Goal: Task Accomplishment & Management: Complete application form

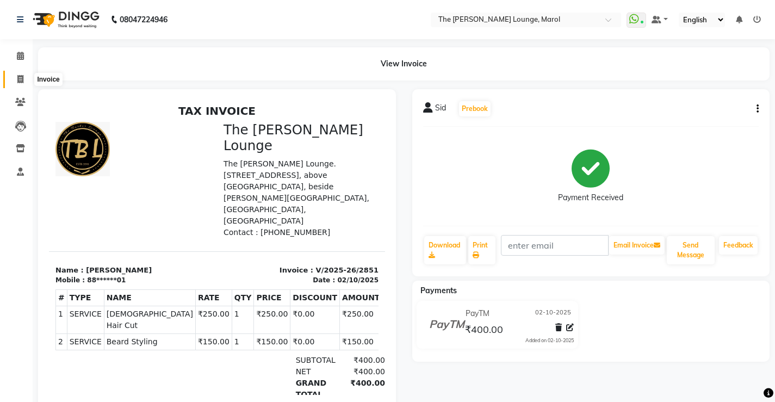
click at [17, 79] on icon at bounding box center [20, 79] width 6 height 8
select select "7188"
select select "service"
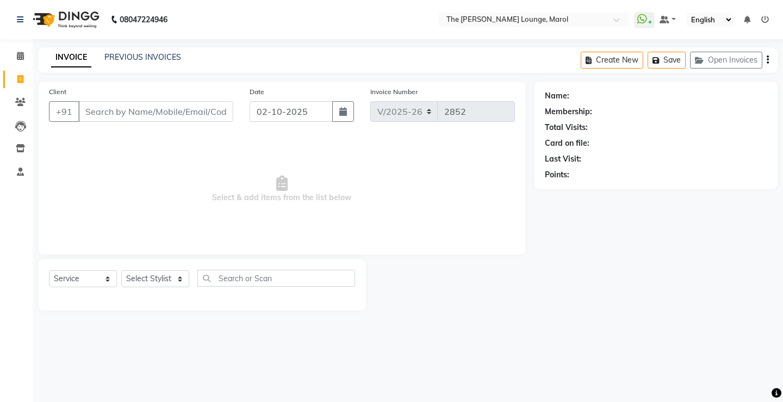
click at [119, 117] on input "Client" at bounding box center [155, 111] width 155 height 21
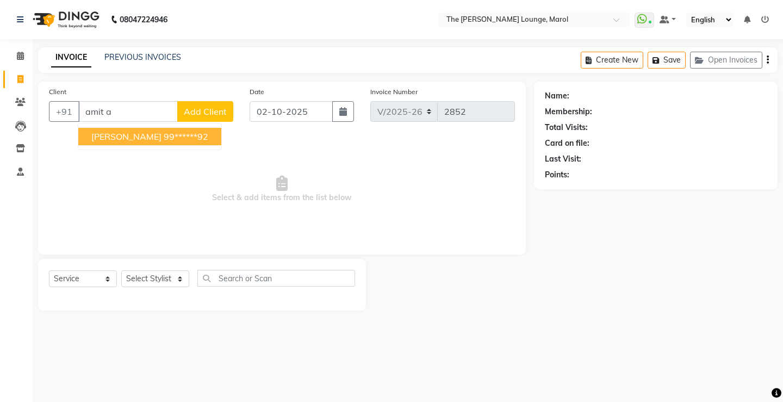
click at [132, 139] on span "[PERSON_NAME]" at bounding box center [126, 136] width 70 height 11
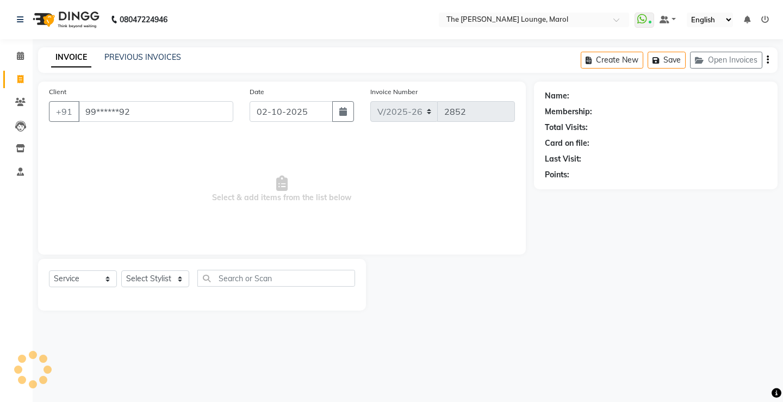
type input "99******92"
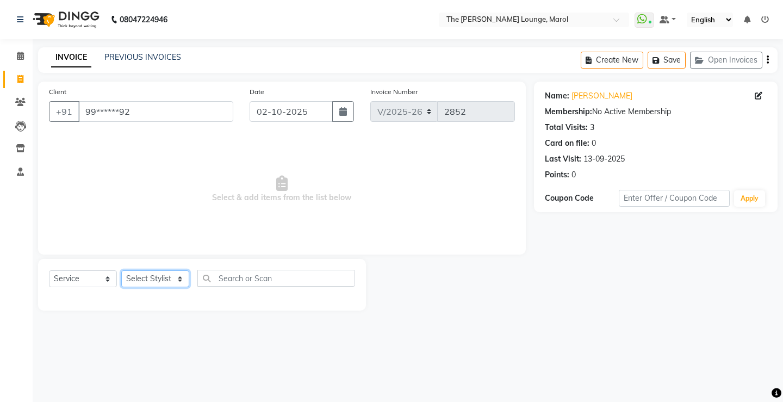
click at [162, 277] on select "Select Stylist [PERSON_NAME] [PERSON_NAME] [PERSON_NAME] [PERSON_NAME] [PERSON_…" at bounding box center [155, 278] width 68 height 17
select select "62819"
click at [121, 270] on select "Select Stylist [PERSON_NAME] [PERSON_NAME] [PERSON_NAME] [PERSON_NAME] [PERSON_…" at bounding box center [155, 278] width 68 height 17
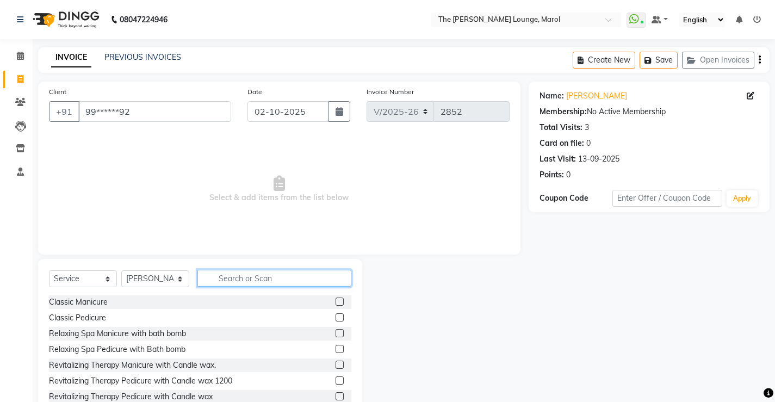
click at [212, 282] on input "text" at bounding box center [274, 278] width 154 height 17
type input "hair"
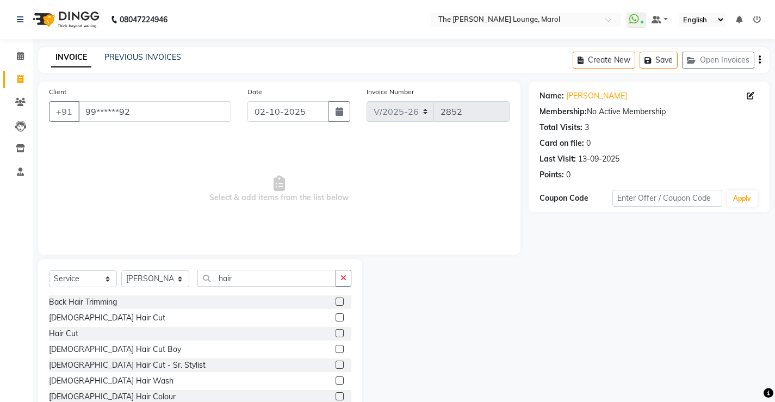
click at [336, 317] on label at bounding box center [340, 317] width 8 height 8
click at [336, 317] on input "checkbox" at bounding box center [339, 317] width 7 height 7
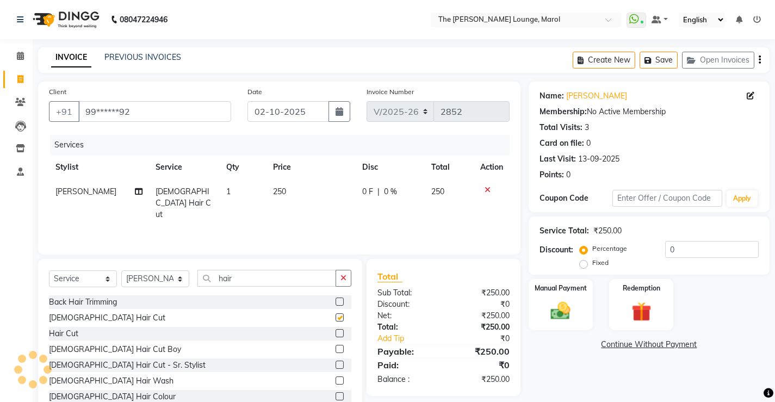
checkbox input "false"
click at [275, 281] on input "hair" at bounding box center [266, 278] width 139 height 17
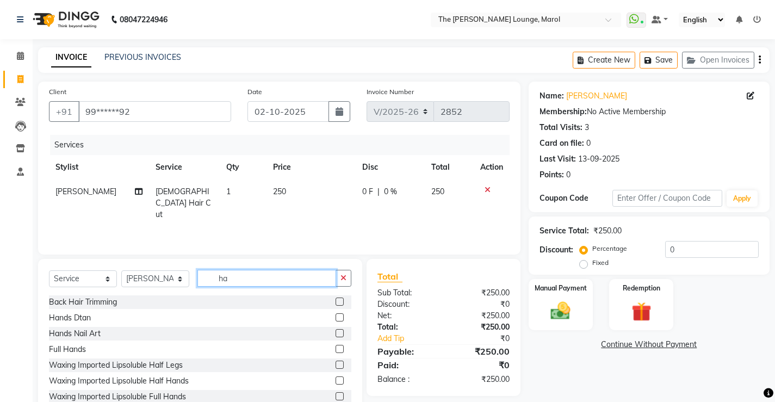
type input "h"
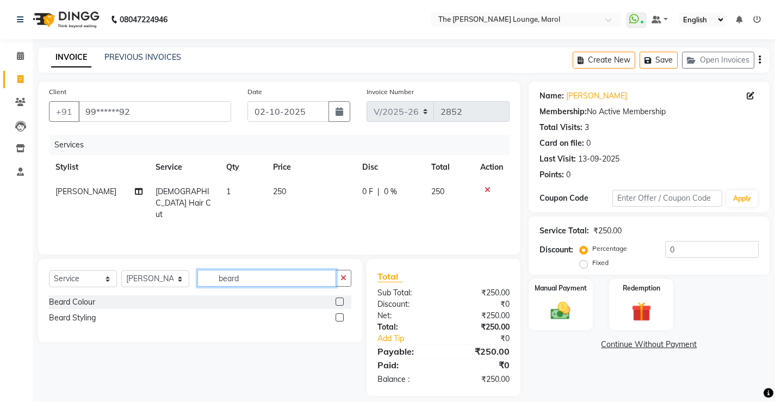
type input "beard"
click at [336, 318] on label at bounding box center [340, 317] width 8 height 8
click at [336, 318] on input "checkbox" at bounding box center [339, 317] width 7 height 7
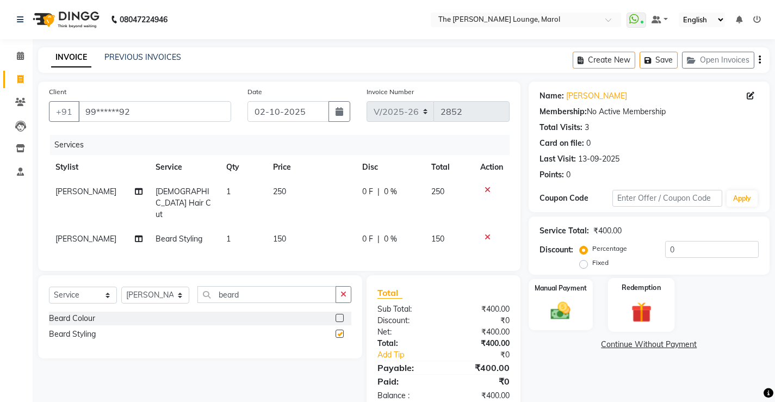
checkbox input "false"
drag, startPoint x: 548, startPoint y: 314, endPoint x: 554, endPoint y: 313, distance: 5.5
click at [548, 314] on img at bounding box center [560, 310] width 33 height 23
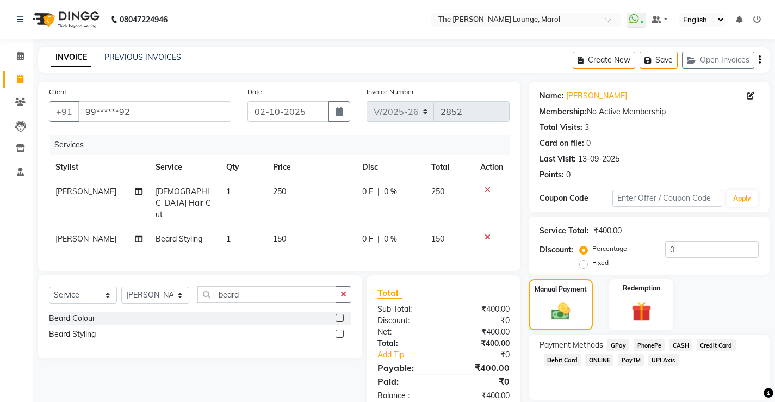
click at [633, 357] on span "PayTM" at bounding box center [631, 360] width 26 height 13
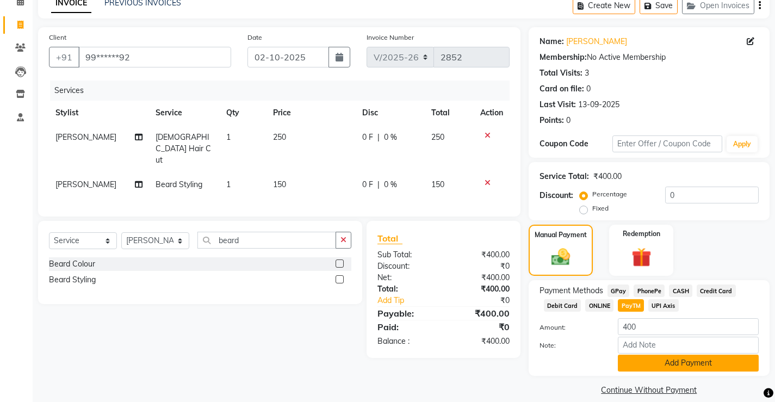
click at [638, 355] on button "Add Payment" at bounding box center [688, 363] width 141 height 17
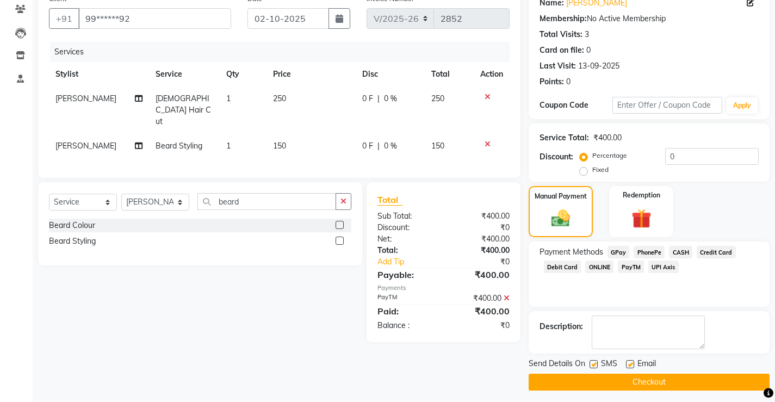
scroll to position [98, 0]
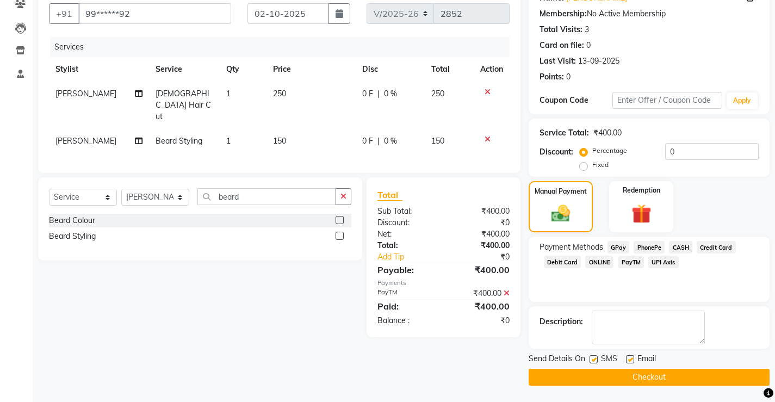
click at [634, 373] on button "Checkout" at bounding box center [649, 377] width 241 height 17
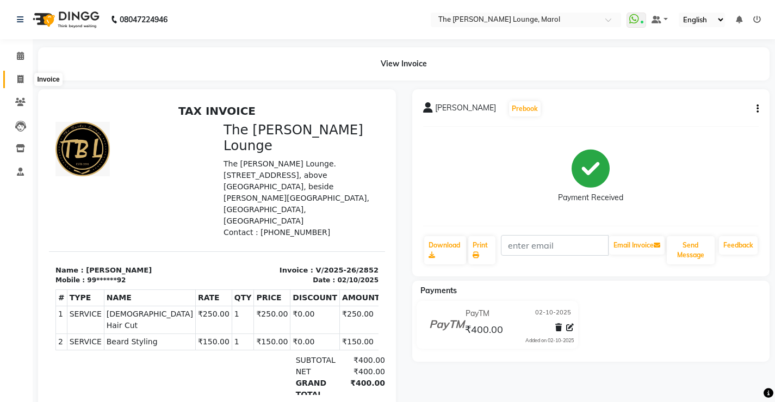
click at [22, 75] on icon at bounding box center [20, 79] width 6 height 8
select select "7188"
select select "service"
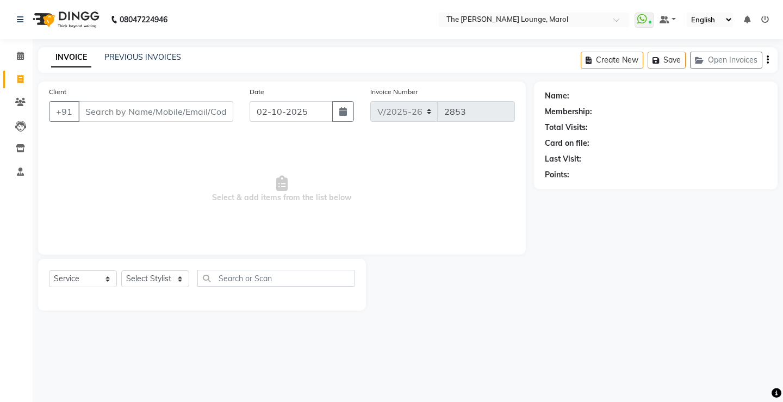
click at [110, 114] on input "Client" at bounding box center [155, 111] width 155 height 21
click at [93, 116] on input "Client" at bounding box center [155, 111] width 155 height 21
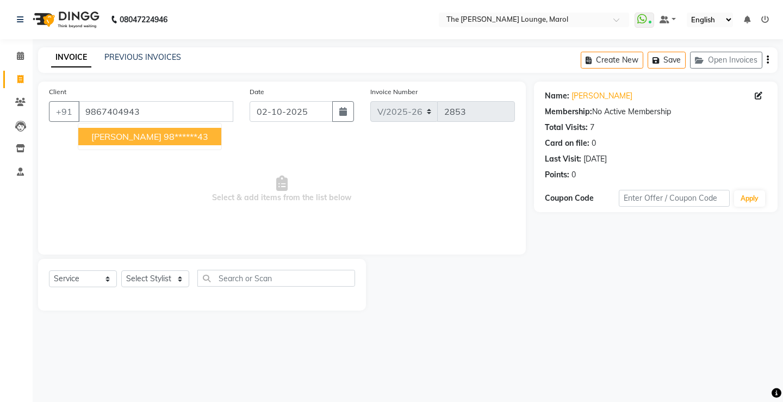
click at [135, 137] on span "[PERSON_NAME]" at bounding box center [126, 136] width 70 height 11
type input "98******43"
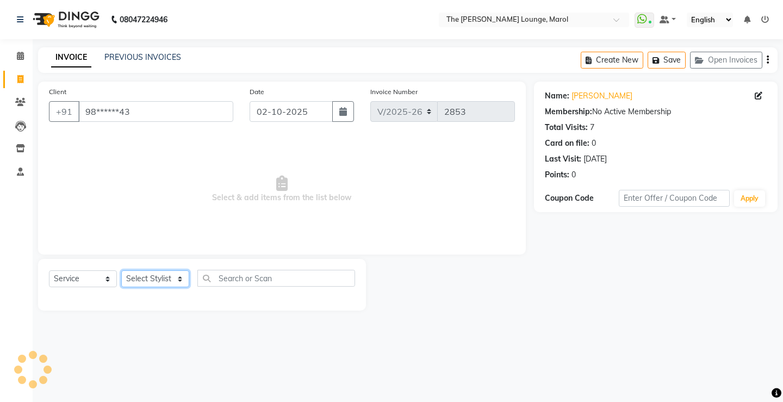
click at [157, 275] on select "Select Stylist [PERSON_NAME] [PERSON_NAME] [PERSON_NAME] [PERSON_NAME] [PERSON_…" at bounding box center [155, 278] width 68 height 17
select select "60180"
click at [121, 270] on select "Select Stylist [PERSON_NAME] [PERSON_NAME] [PERSON_NAME] [PERSON_NAME] [PERSON_…" at bounding box center [155, 278] width 68 height 17
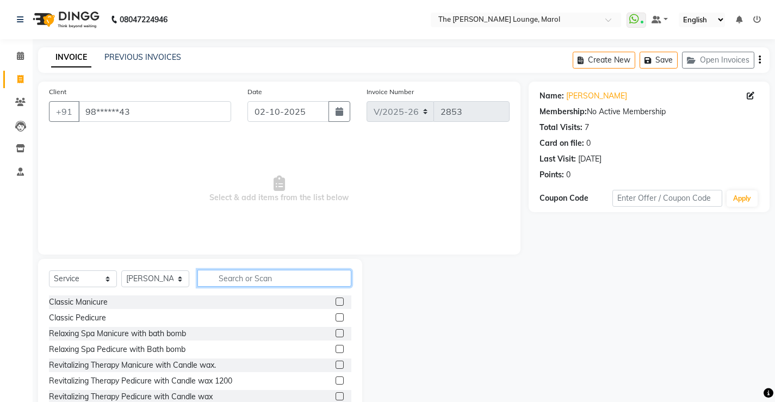
drag, startPoint x: 207, startPoint y: 277, endPoint x: 214, endPoint y: 279, distance: 7.4
click at [208, 277] on input "text" at bounding box center [274, 278] width 154 height 17
type input "hair"
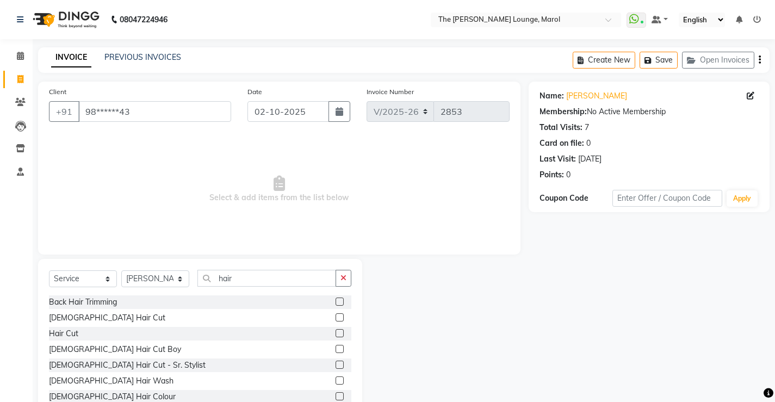
click at [336, 317] on label at bounding box center [340, 317] width 8 height 8
click at [336, 317] on input "checkbox" at bounding box center [339, 317] width 7 height 7
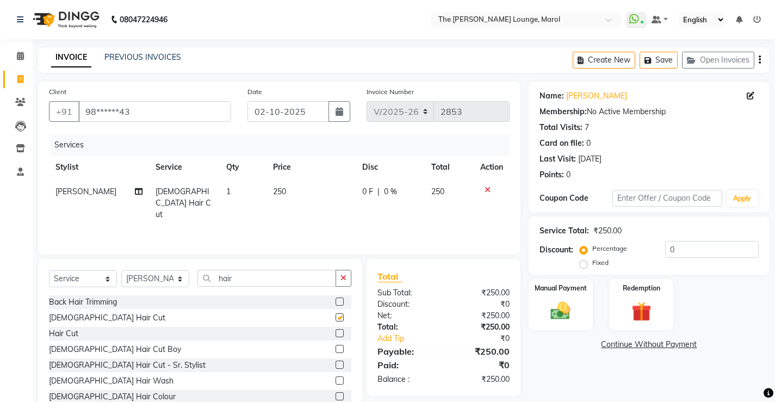
checkbox input "false"
click at [275, 279] on input "hair" at bounding box center [266, 278] width 139 height 17
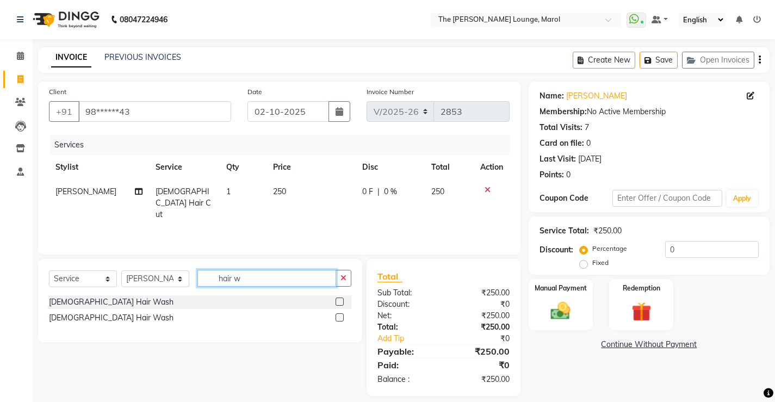
type input "hair w"
click at [339, 301] on label at bounding box center [340, 302] width 8 height 8
click at [339, 301] on input "checkbox" at bounding box center [339, 302] width 7 height 7
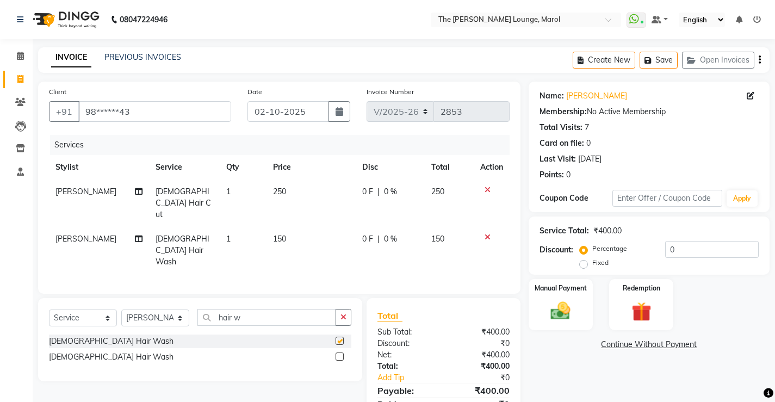
checkbox input "false"
click at [565, 310] on img at bounding box center [560, 310] width 33 height 23
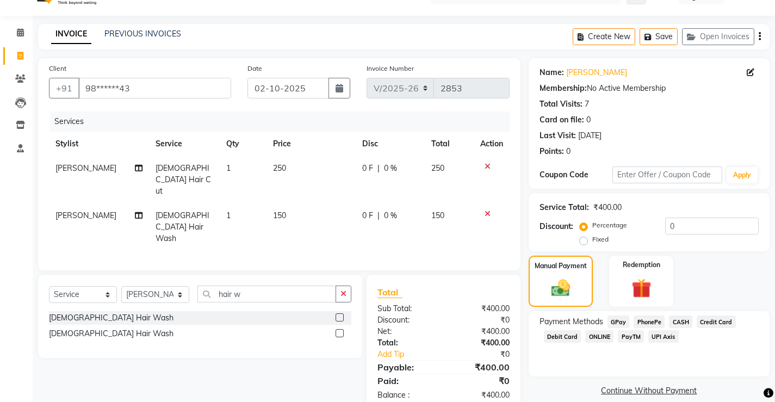
scroll to position [36, 0]
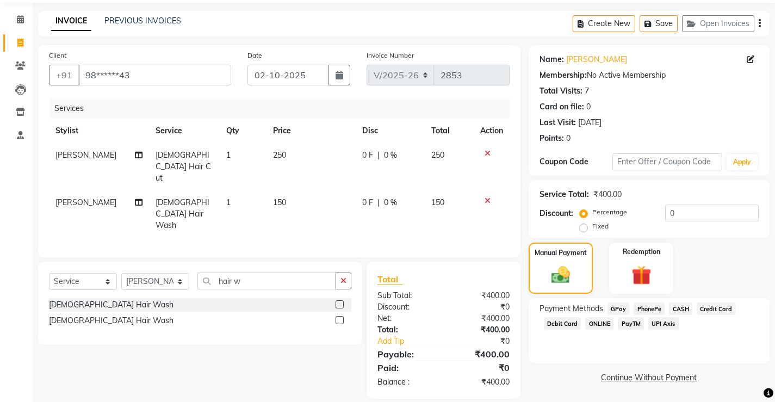
click at [627, 325] on span "PayTM" at bounding box center [631, 323] width 26 height 13
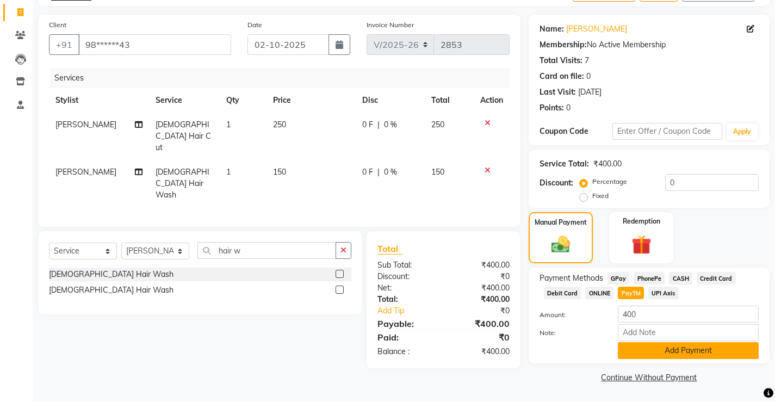
click at [654, 345] on button "Add Payment" at bounding box center [688, 350] width 141 height 17
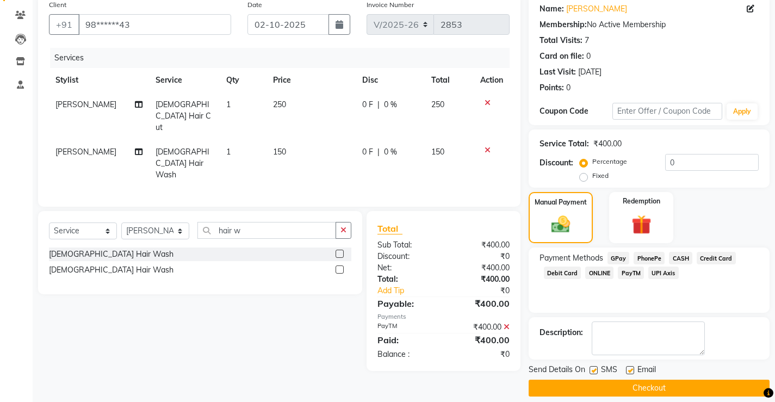
scroll to position [98, 0]
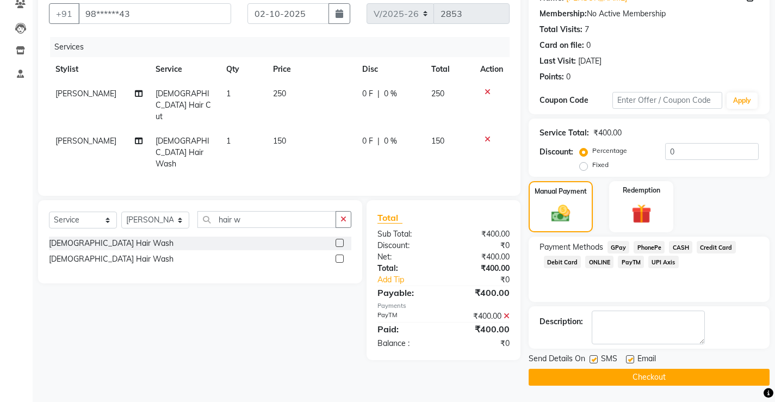
click at [650, 372] on button "Checkout" at bounding box center [649, 377] width 241 height 17
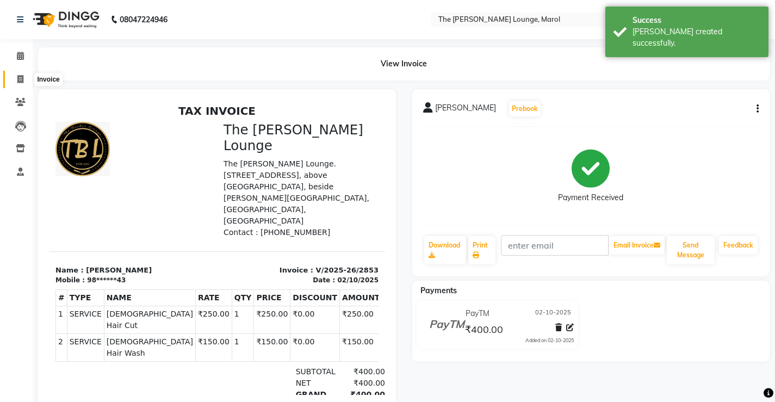
click at [22, 77] on icon at bounding box center [20, 79] width 6 height 8
select select "service"
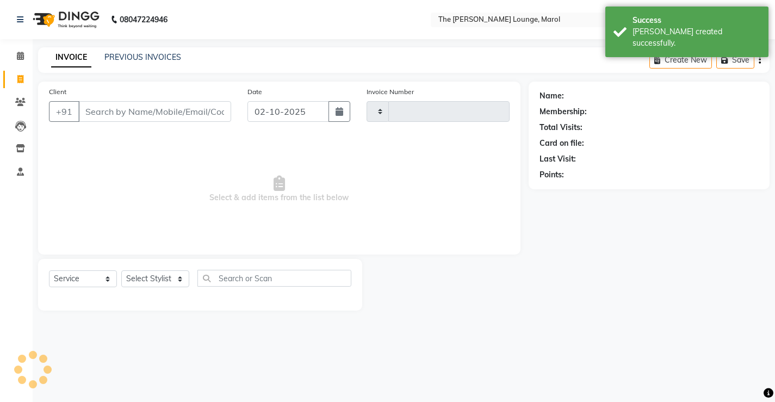
type input "2854"
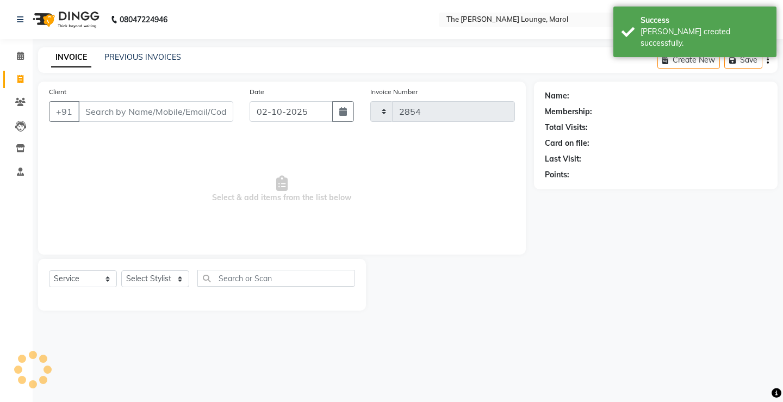
select select "7188"
click at [122, 59] on link "PREVIOUS INVOICES" at bounding box center [142, 57] width 77 height 10
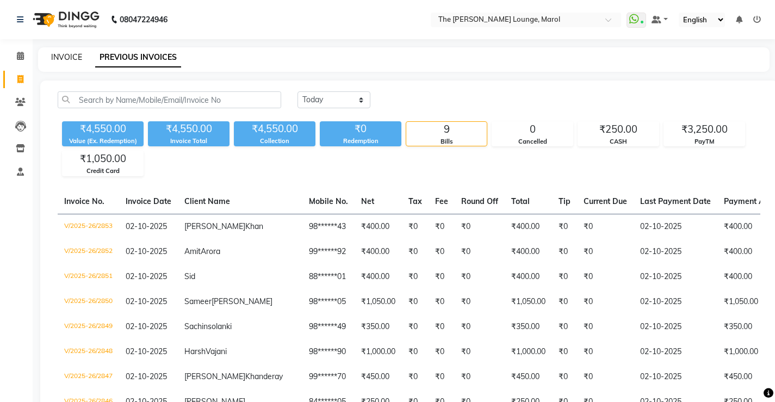
click at [71, 61] on link "INVOICE" at bounding box center [66, 57] width 31 height 10
select select "service"
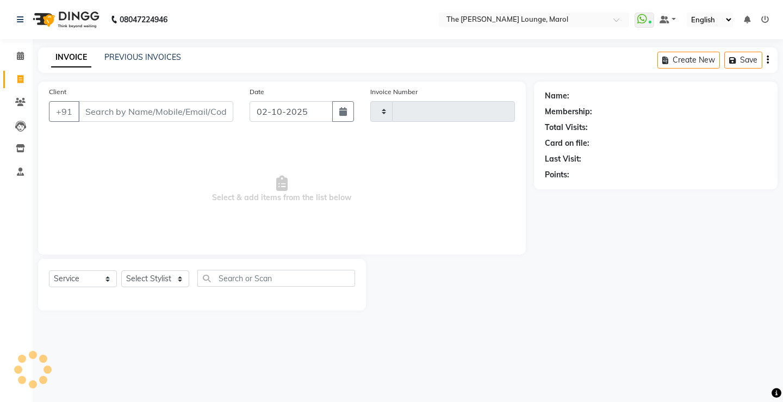
type input "2854"
select select "7188"
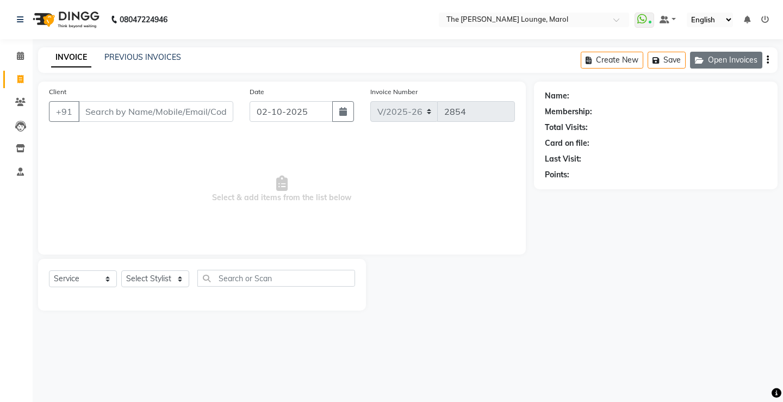
click at [730, 57] on button "Open Invoices" at bounding box center [726, 60] width 72 height 17
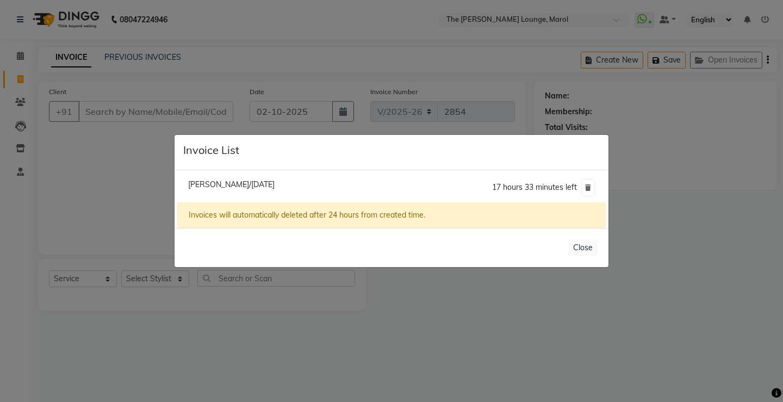
click at [219, 184] on span "[PERSON_NAME]/[DATE]" at bounding box center [231, 185] width 86 height 10
type input "99******16"
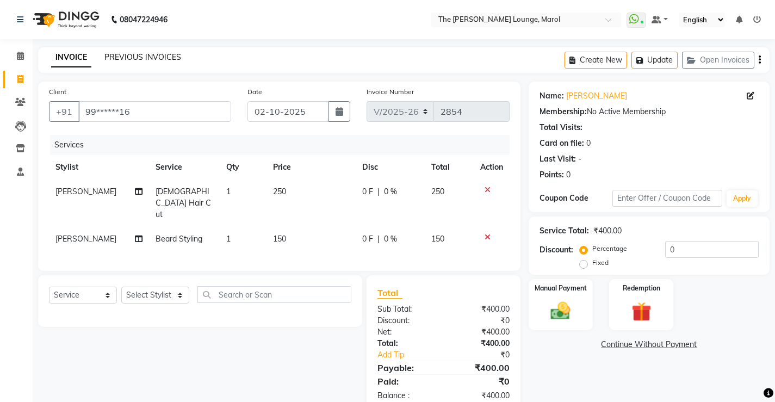
click at [114, 55] on link "PREVIOUS INVOICES" at bounding box center [142, 57] width 77 height 10
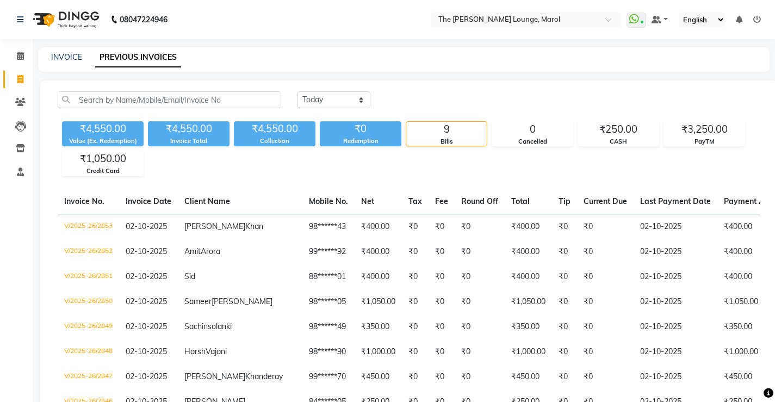
click at [64, 52] on div "INVOICE" at bounding box center [66, 57] width 31 height 11
click at [68, 59] on link "INVOICE" at bounding box center [66, 57] width 31 height 10
select select "service"
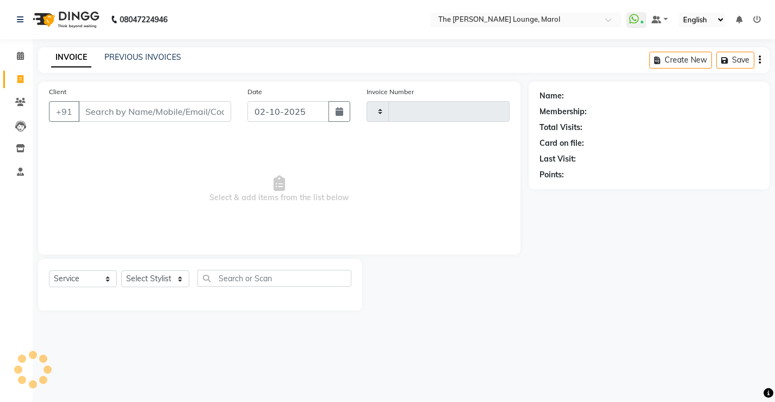
type input "2854"
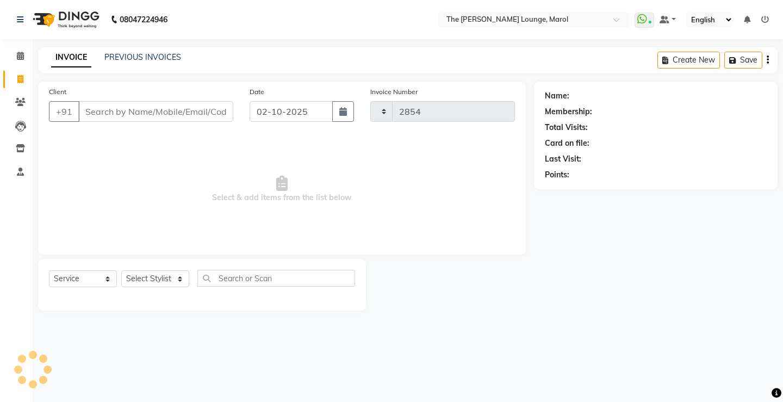
select select "7188"
click at [94, 113] on input "Client" at bounding box center [155, 111] width 155 height 21
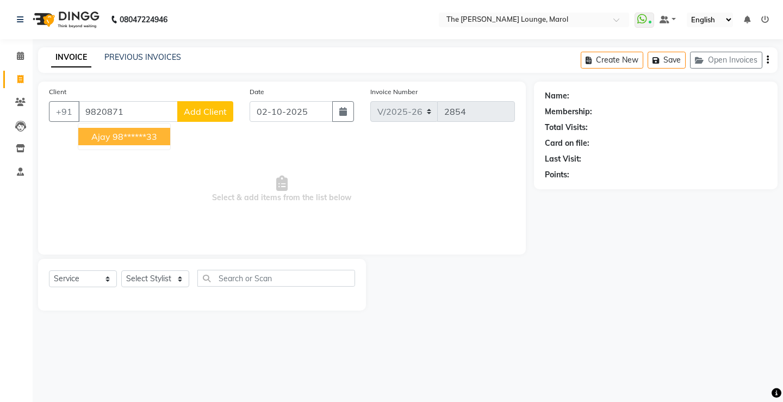
click at [139, 136] on ngb-highlight "98******33" at bounding box center [135, 136] width 45 height 11
type input "98******33"
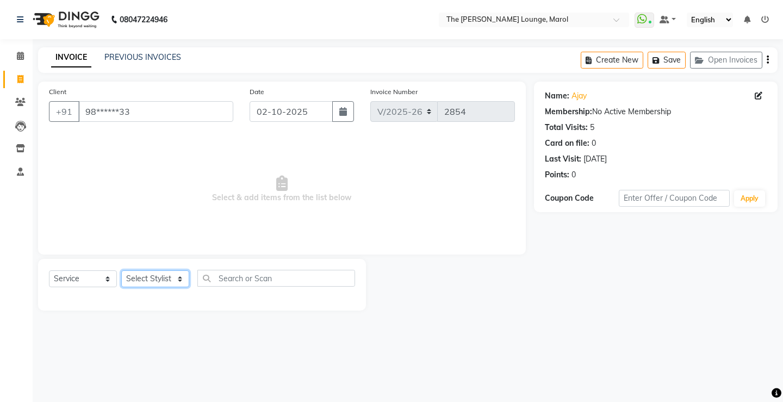
click at [151, 277] on select "Select Stylist [PERSON_NAME] [PERSON_NAME] [PERSON_NAME] [PERSON_NAME] [PERSON_…" at bounding box center [155, 278] width 68 height 17
select select "64222"
click at [121, 270] on select "Select Stylist [PERSON_NAME] [PERSON_NAME] [PERSON_NAME] [PERSON_NAME] [PERSON_…" at bounding box center [155, 278] width 68 height 17
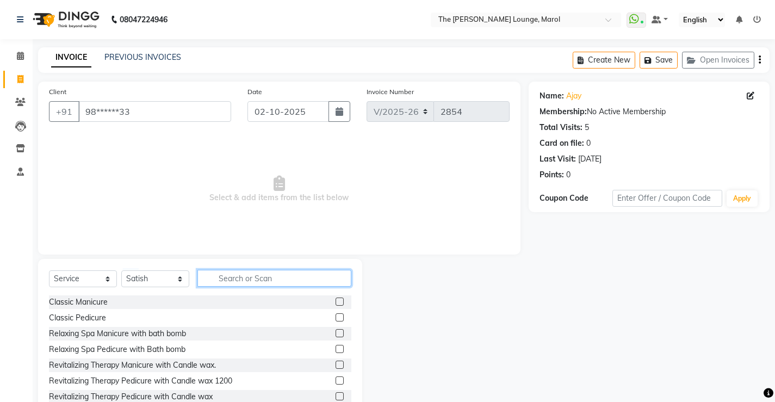
click at [229, 276] on input "text" at bounding box center [274, 278] width 154 height 17
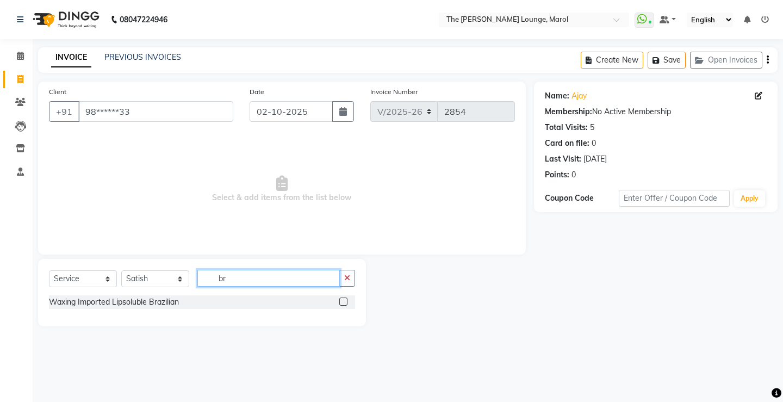
type input "b"
type input "hair w"
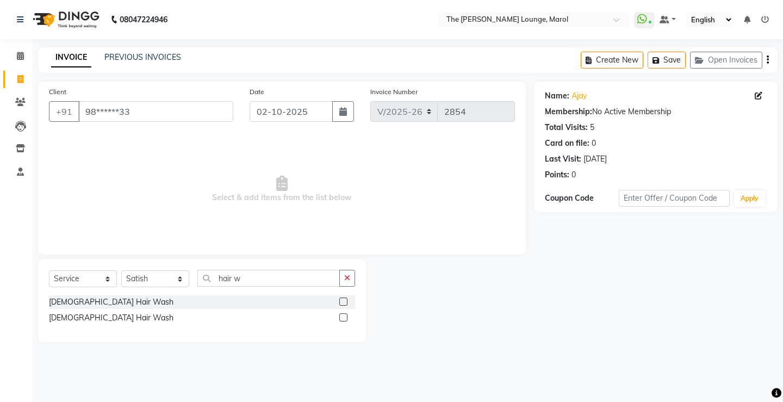
click at [341, 302] on label at bounding box center [343, 302] width 8 height 8
click at [341, 302] on input "checkbox" at bounding box center [342, 302] width 7 height 7
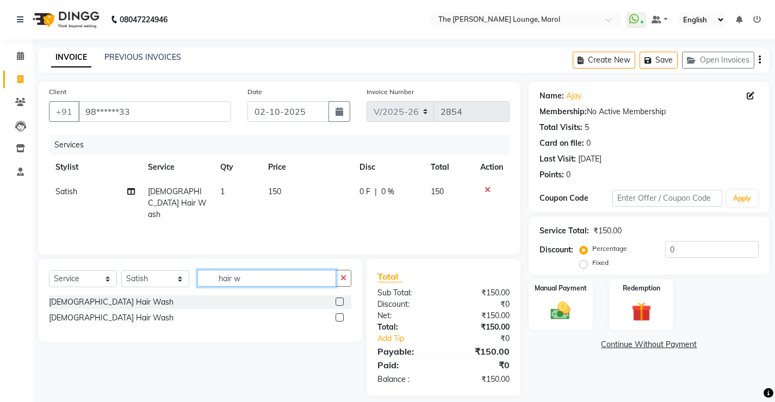
checkbox input "false"
click at [304, 280] on input "hair w" at bounding box center [266, 278] width 139 height 17
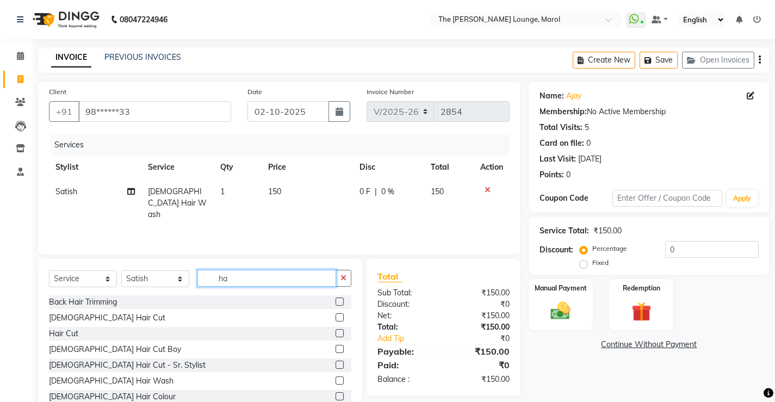
type input "h"
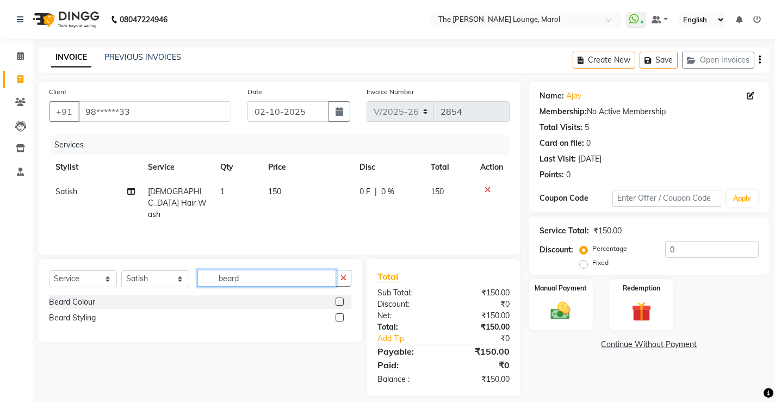
type input "beard"
click at [338, 312] on div at bounding box center [344, 318] width 16 height 14
click at [339, 315] on label at bounding box center [340, 317] width 8 height 8
click at [339, 315] on input "checkbox" at bounding box center [339, 317] width 7 height 7
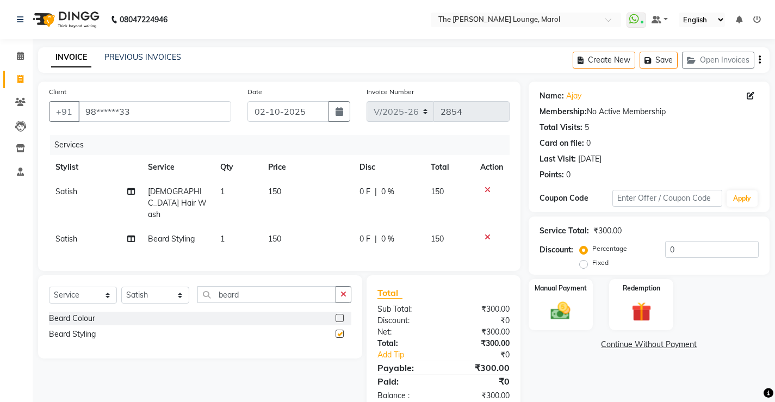
checkbox input "false"
click at [581, 290] on label "Manual Payment" at bounding box center [561, 287] width 54 height 10
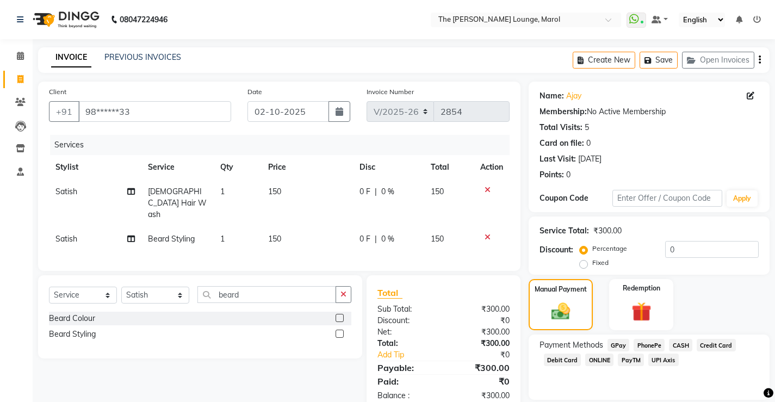
click at [677, 348] on span "CASH" at bounding box center [680, 345] width 23 height 13
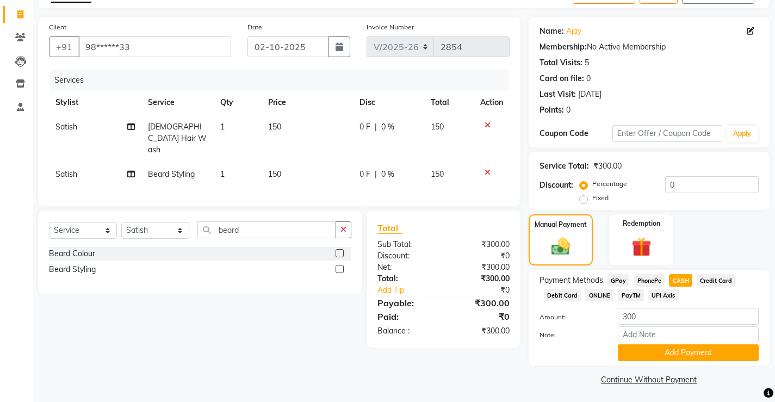
scroll to position [67, 0]
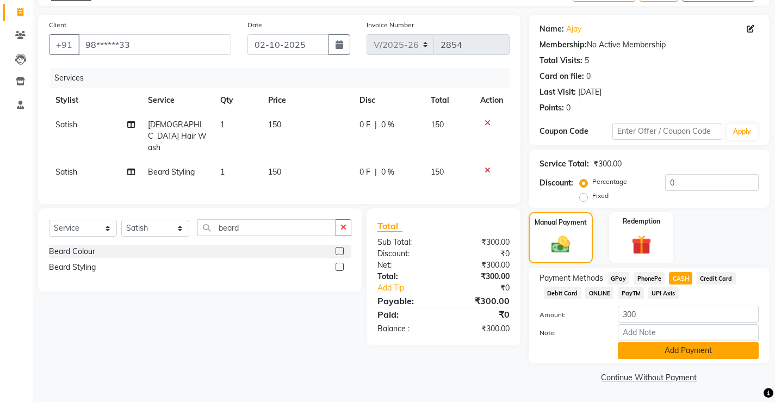
click at [651, 348] on button "Add Payment" at bounding box center [688, 350] width 141 height 17
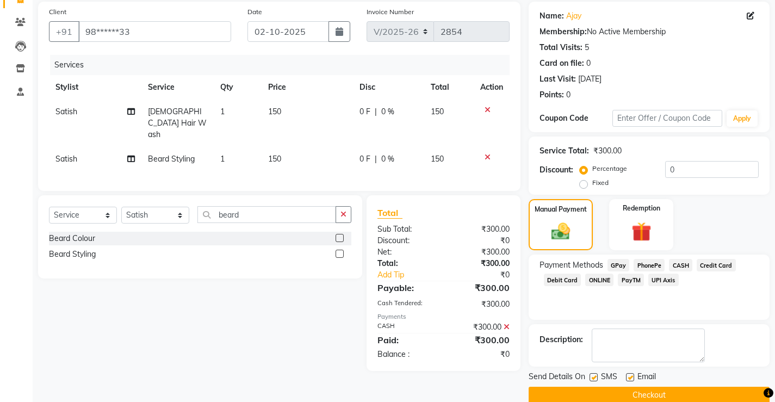
scroll to position [98, 0]
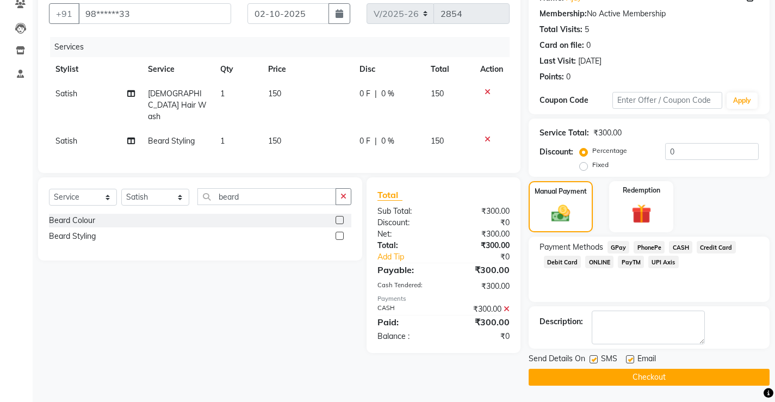
click at [593, 357] on label at bounding box center [594, 359] width 8 height 8
click at [593, 357] on input "checkbox" at bounding box center [593, 359] width 7 height 7
checkbox input "false"
click at [630, 360] on label at bounding box center [630, 359] width 8 height 8
click at [630, 360] on input "checkbox" at bounding box center [629, 359] width 7 height 7
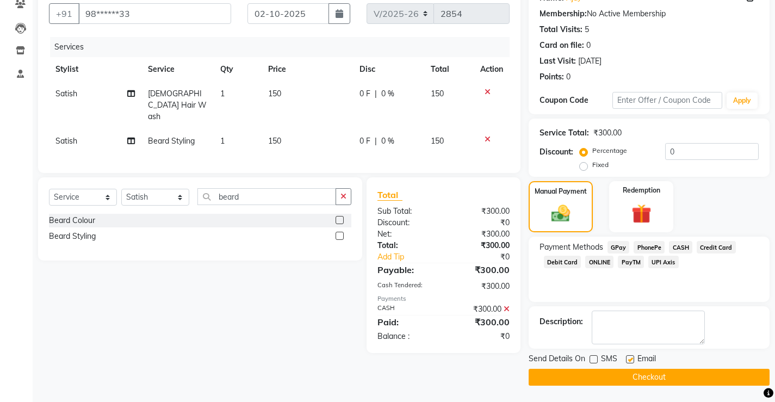
checkbox input "false"
click at [624, 370] on button "Checkout" at bounding box center [649, 377] width 241 height 17
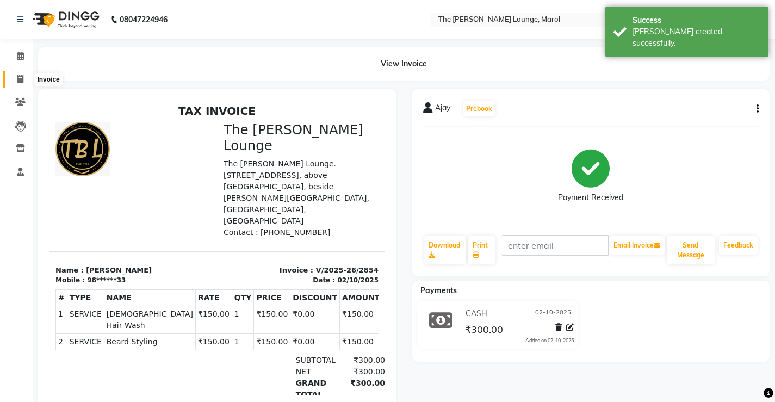
click at [21, 77] on icon at bounding box center [20, 79] width 6 height 8
select select "7188"
select select "service"
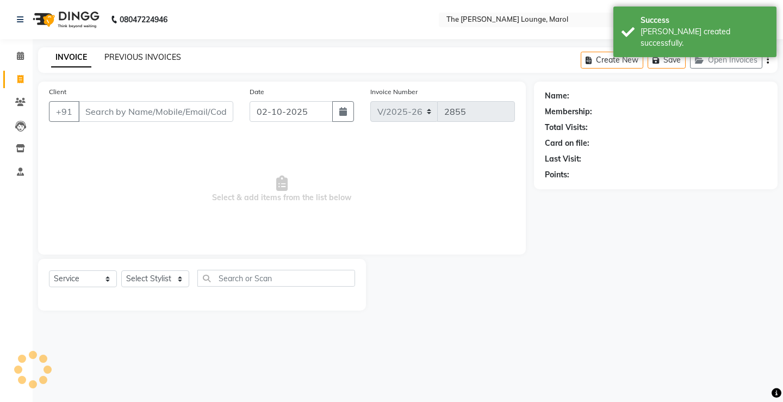
click at [121, 59] on link "PREVIOUS INVOICES" at bounding box center [142, 57] width 77 height 10
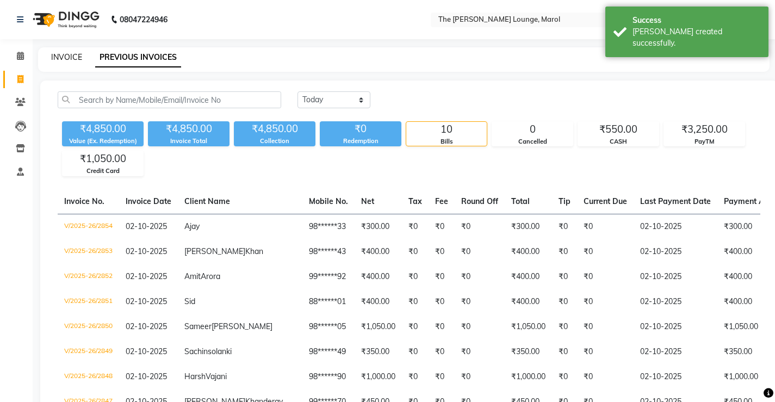
click at [73, 61] on link "INVOICE" at bounding box center [66, 57] width 31 height 10
select select "service"
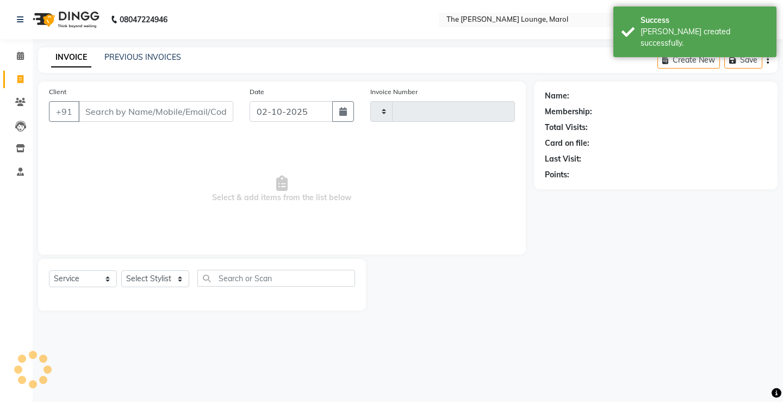
type input "2855"
select select "7188"
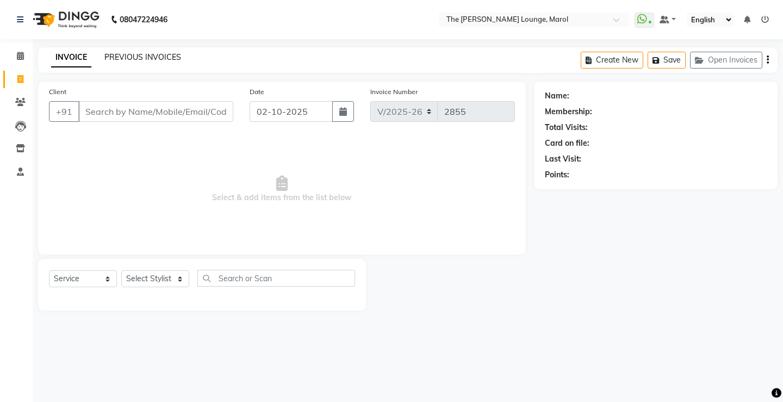
click at [133, 55] on link "PREVIOUS INVOICES" at bounding box center [142, 57] width 77 height 10
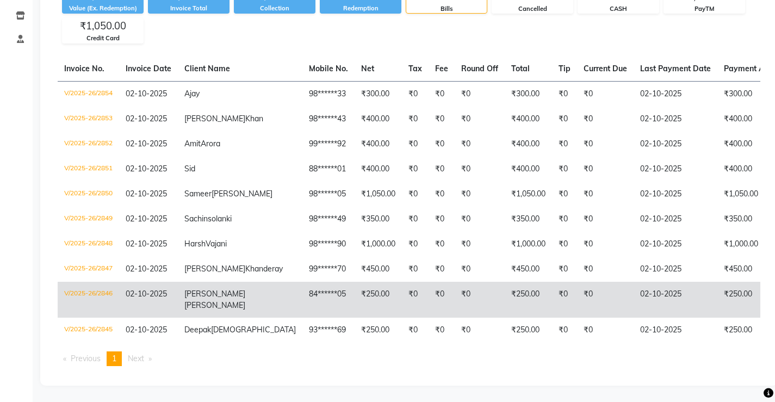
scroll to position [195, 0]
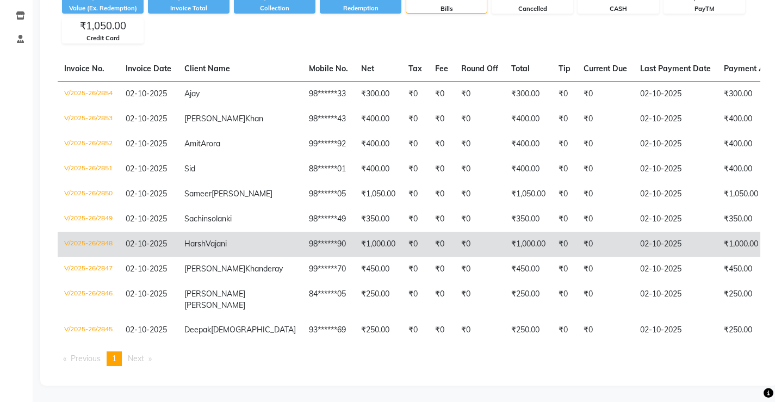
click at [233, 232] on td "[PERSON_NAME]" at bounding box center [240, 244] width 125 height 25
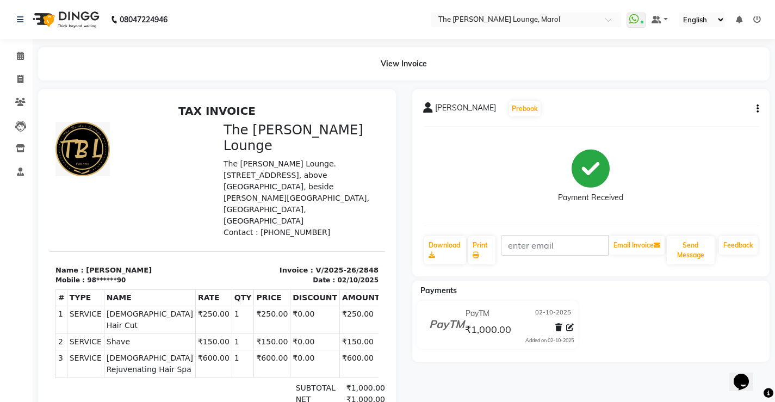
click at [758, 109] on icon "button" at bounding box center [758, 109] width 2 height 1
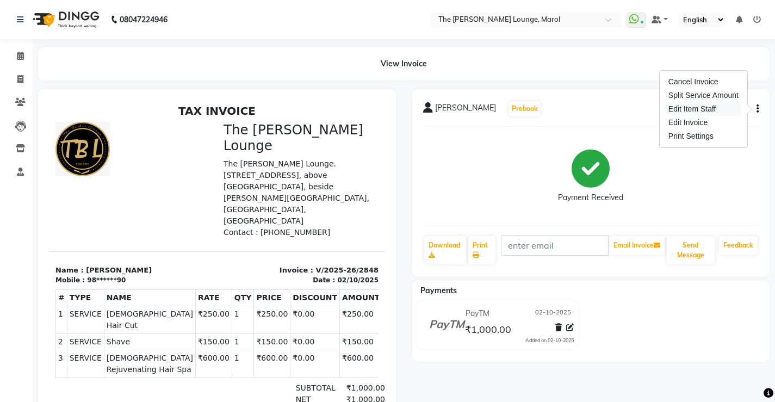
click at [676, 112] on div "Edit Item Staff" at bounding box center [703, 109] width 75 height 14
select select "62819"
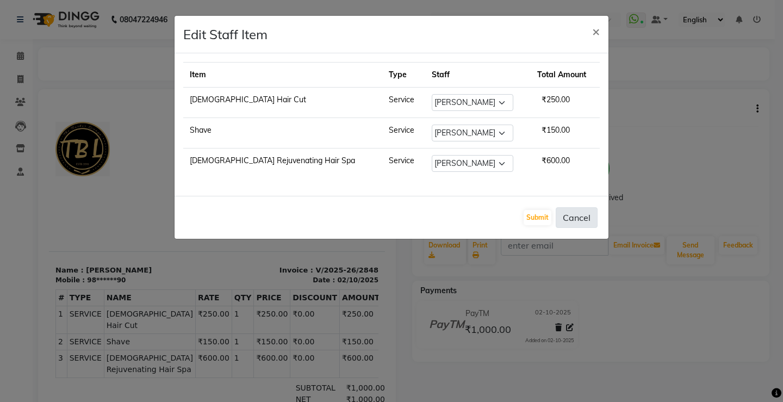
click at [576, 212] on button "Cancel" at bounding box center [577, 217] width 42 height 21
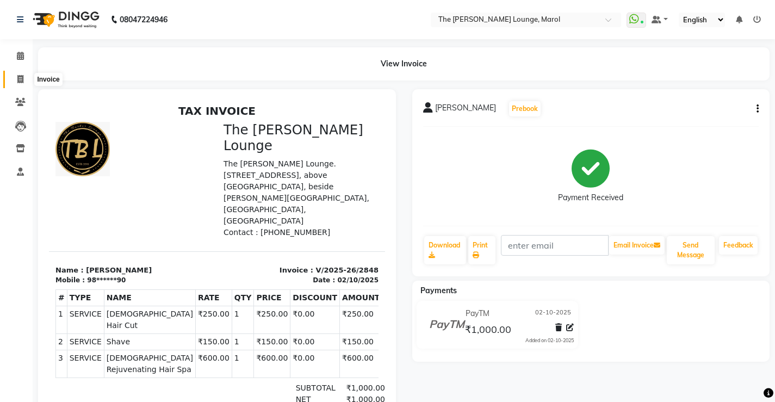
click at [15, 81] on span at bounding box center [20, 79] width 19 height 13
select select "7188"
select select "service"
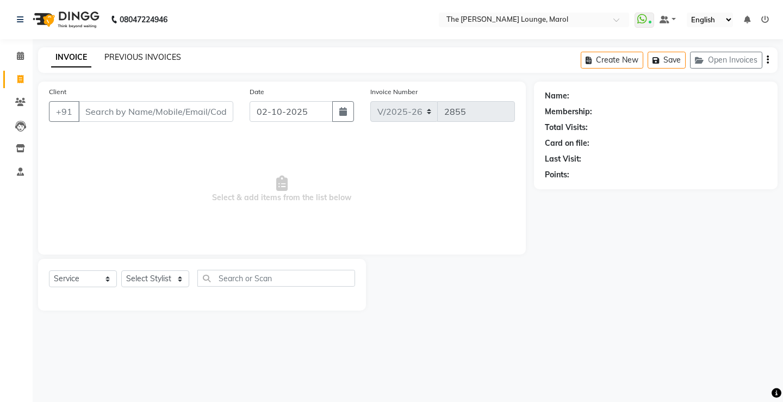
click at [121, 55] on link "PREVIOUS INVOICES" at bounding box center [142, 57] width 77 height 10
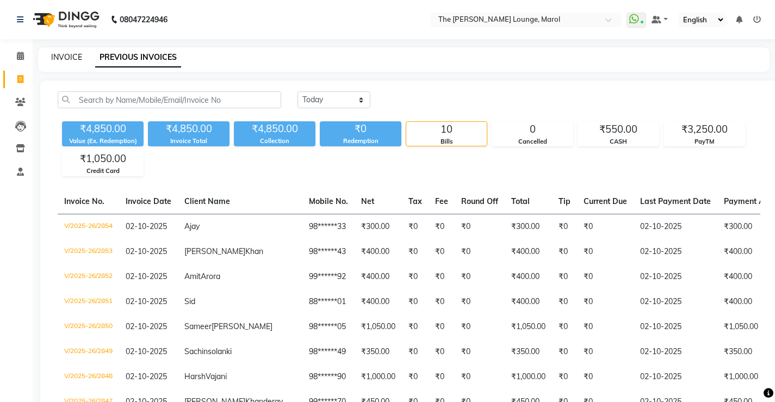
click at [69, 60] on link "INVOICE" at bounding box center [66, 57] width 31 height 10
select select "7188"
select select "service"
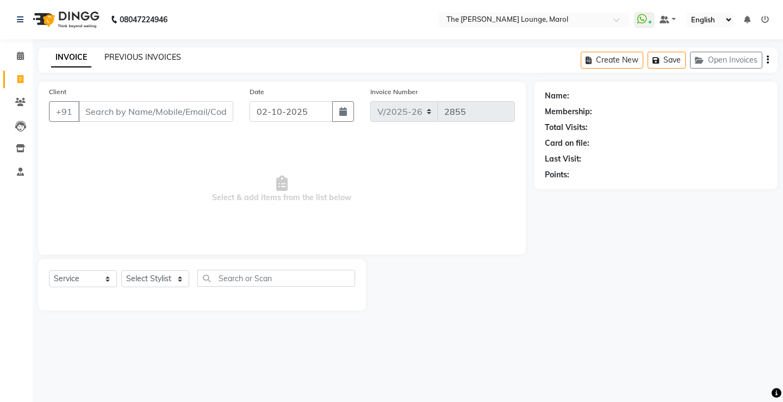
click at [113, 60] on link "PREVIOUS INVOICES" at bounding box center [142, 57] width 77 height 10
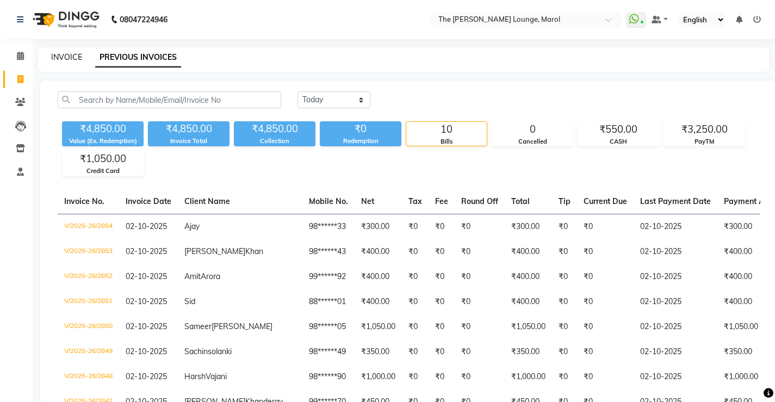
click at [65, 54] on link "INVOICE" at bounding box center [66, 57] width 31 height 10
select select "service"
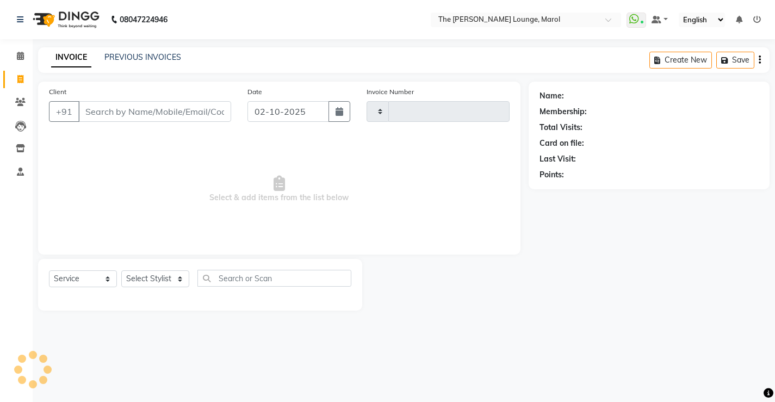
type input "2855"
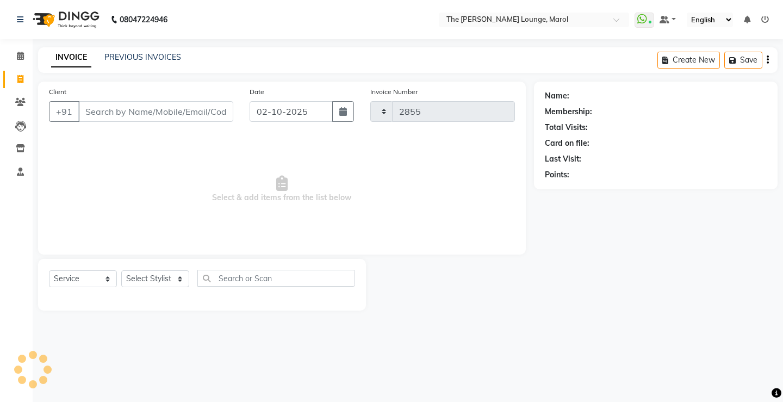
select select "7188"
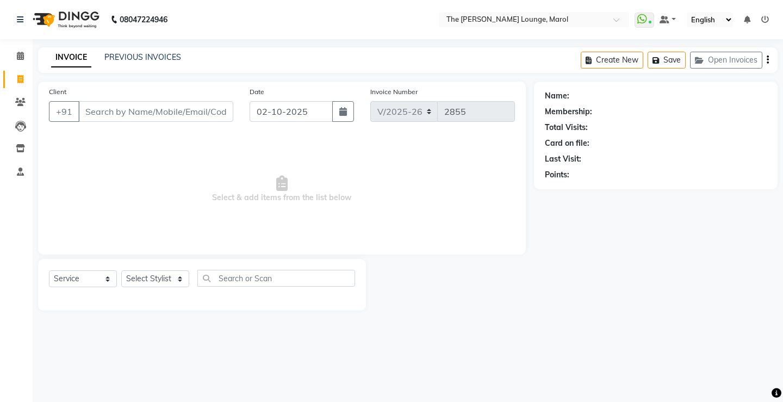
click at [141, 114] on input "Client" at bounding box center [155, 111] width 155 height 21
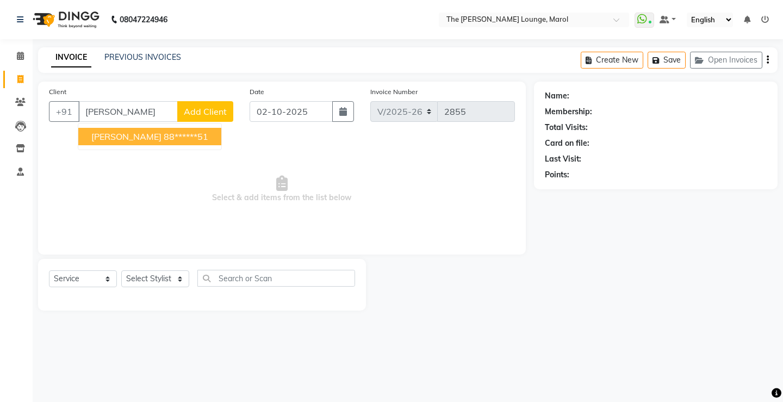
click at [164, 136] on ngb-highlight "88******51" at bounding box center [186, 136] width 45 height 11
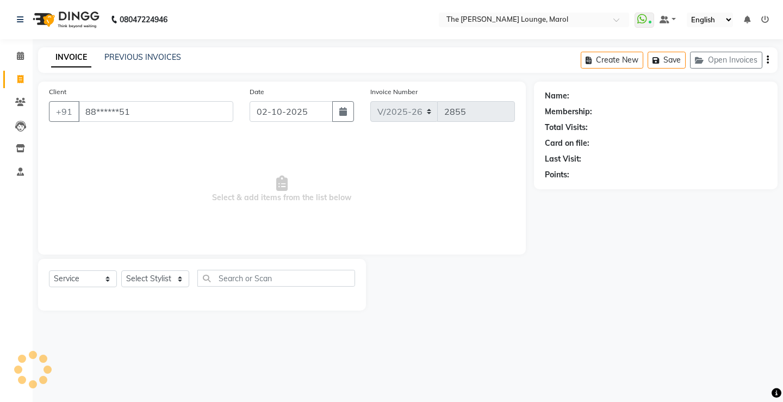
type input "88******51"
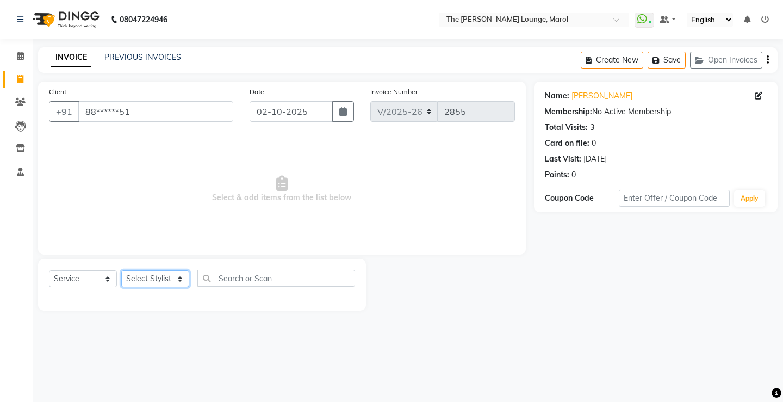
click at [177, 276] on select "Select Stylist [PERSON_NAME] [PERSON_NAME] [PERSON_NAME] [PERSON_NAME] [PERSON_…" at bounding box center [155, 278] width 68 height 17
select select "60180"
click at [121, 270] on select "Select Stylist [PERSON_NAME] [PERSON_NAME] [PERSON_NAME] [PERSON_NAME] [PERSON_…" at bounding box center [155, 278] width 68 height 17
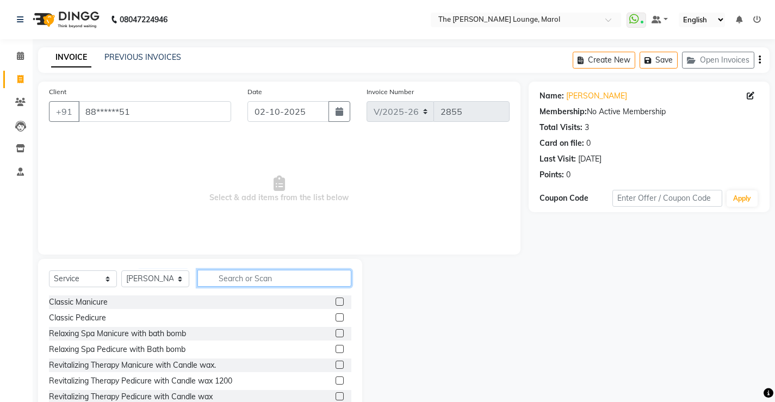
click at [238, 280] on input "text" at bounding box center [274, 278] width 154 height 17
type input "hair"
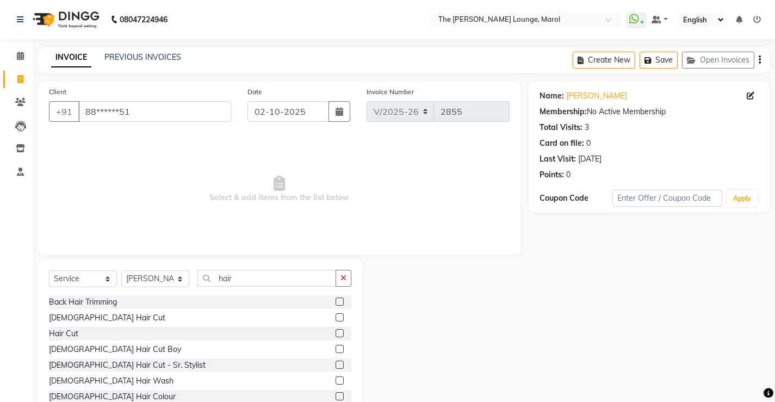
click at [336, 314] on label at bounding box center [340, 317] width 8 height 8
click at [336, 314] on input "checkbox" at bounding box center [339, 317] width 7 height 7
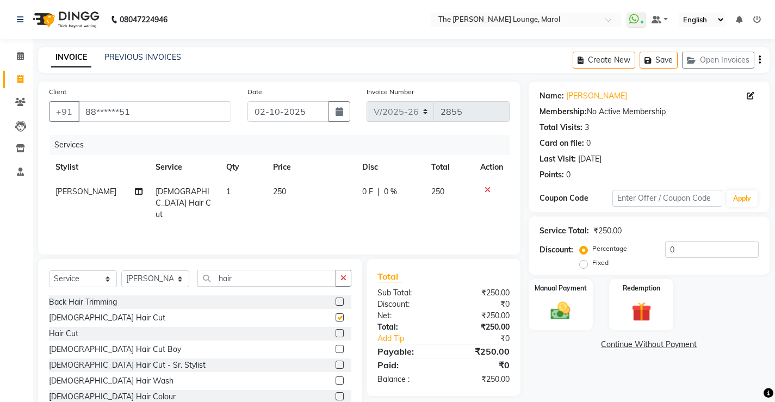
checkbox input "false"
click at [336, 331] on label at bounding box center [340, 333] width 8 height 8
click at [336, 331] on input "checkbox" at bounding box center [339, 333] width 7 height 7
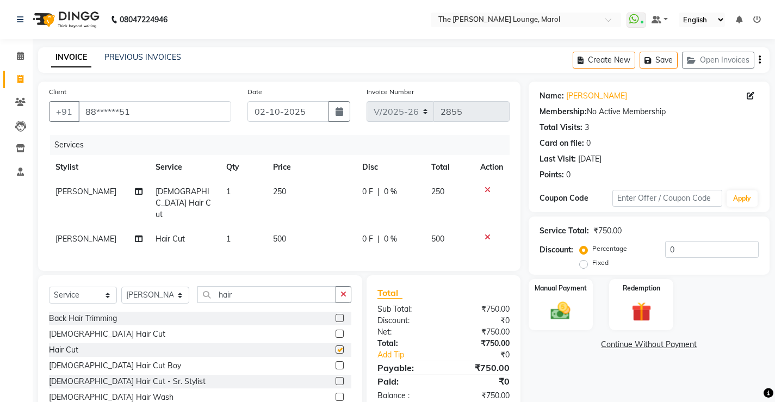
checkbox input "false"
click at [336, 361] on label at bounding box center [340, 365] width 8 height 8
click at [336, 362] on input "checkbox" at bounding box center [339, 365] width 7 height 7
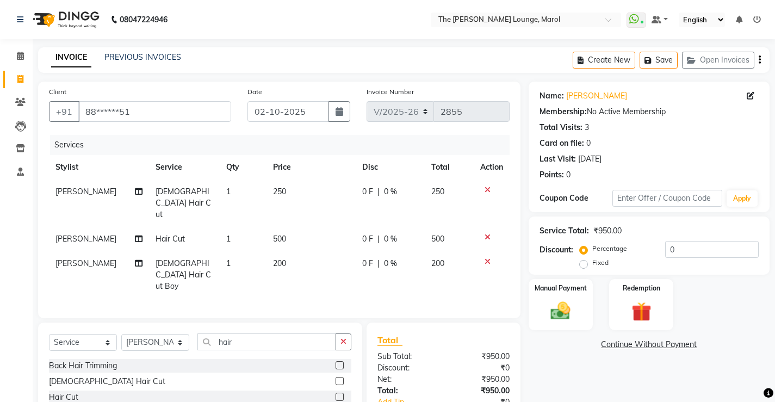
checkbox input "false"
click at [485, 187] on icon at bounding box center [488, 190] width 6 height 8
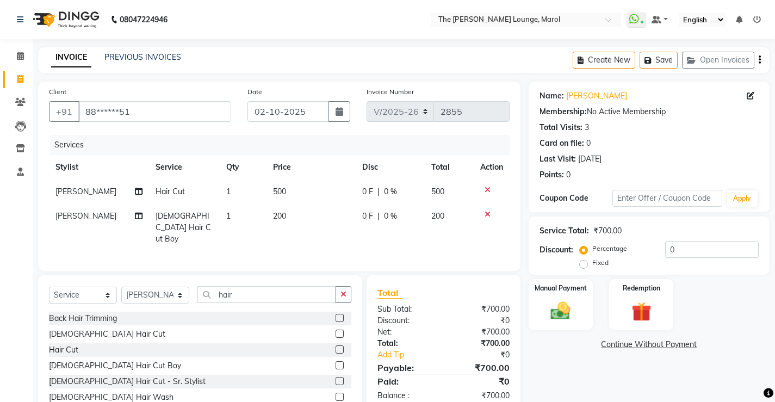
click at [487, 190] on icon at bounding box center [488, 190] width 6 height 8
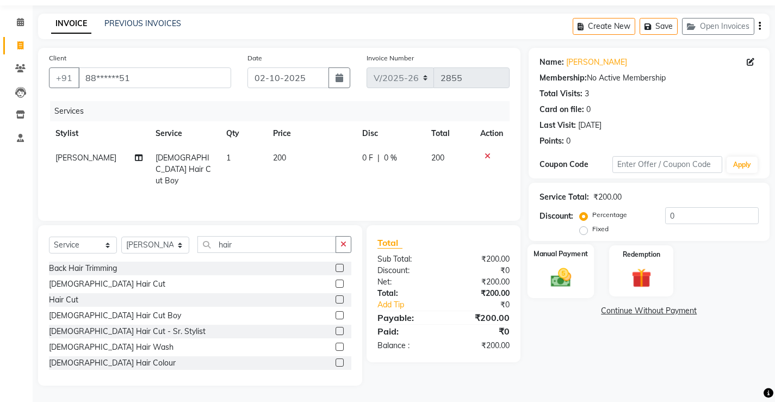
click at [553, 278] on img at bounding box center [560, 276] width 33 height 23
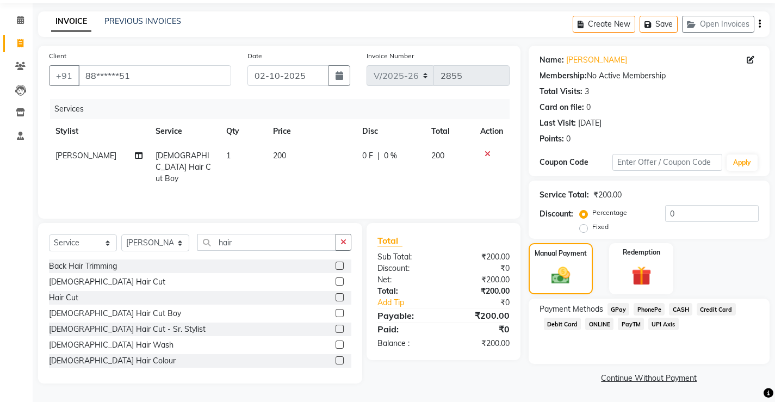
scroll to position [36, 0]
click at [634, 324] on span "PayTM" at bounding box center [631, 323] width 26 height 13
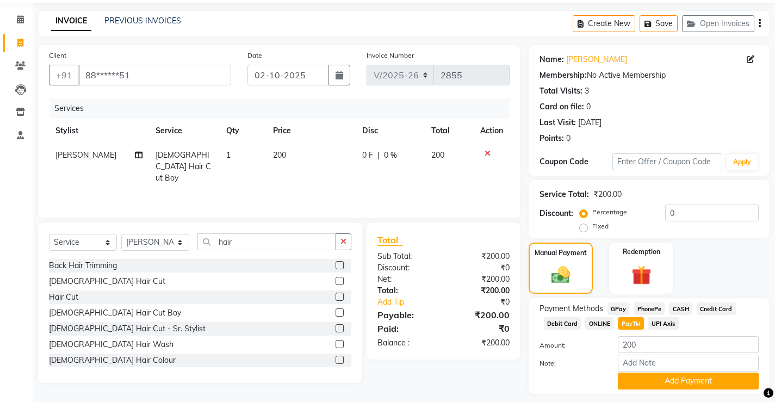
scroll to position [67, 0]
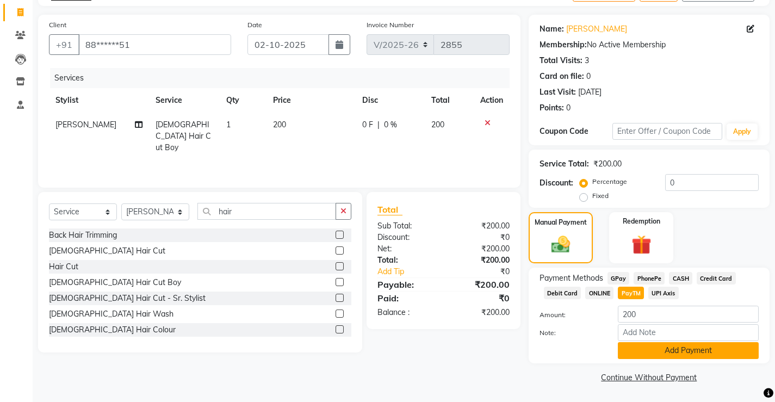
click at [651, 346] on button "Add Payment" at bounding box center [688, 350] width 141 height 17
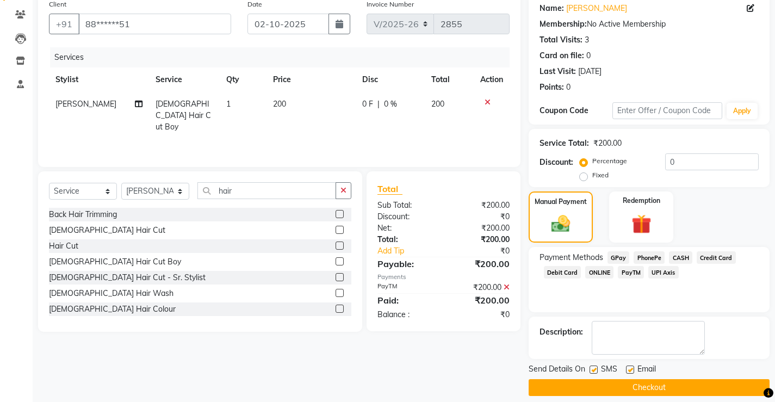
scroll to position [98, 0]
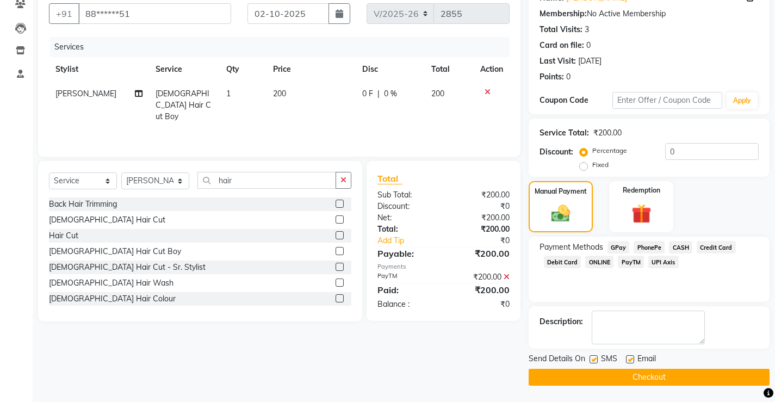
click at [629, 355] on div "Email" at bounding box center [645, 360] width 39 height 14
click at [598, 359] on div "SMS" at bounding box center [608, 360] width 36 height 14
click at [595, 358] on label at bounding box center [594, 359] width 8 height 8
click at [595, 358] on input "checkbox" at bounding box center [593, 359] width 7 height 7
checkbox input "false"
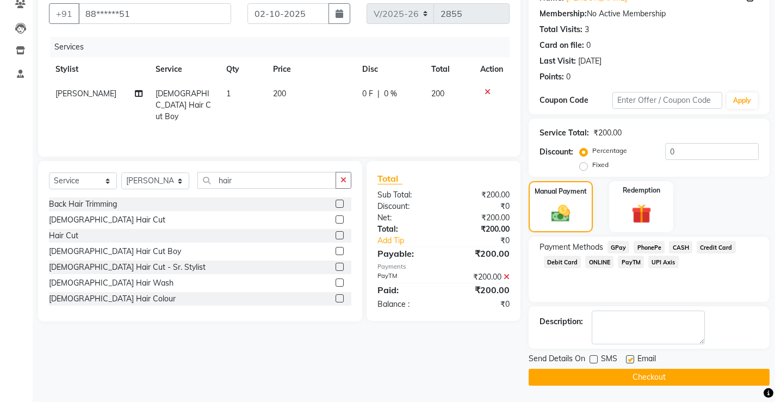
click at [629, 358] on label at bounding box center [630, 359] width 8 height 8
click at [629, 358] on input "checkbox" at bounding box center [629, 359] width 7 height 7
checkbox input "false"
click at [629, 372] on button "Checkout" at bounding box center [649, 377] width 241 height 17
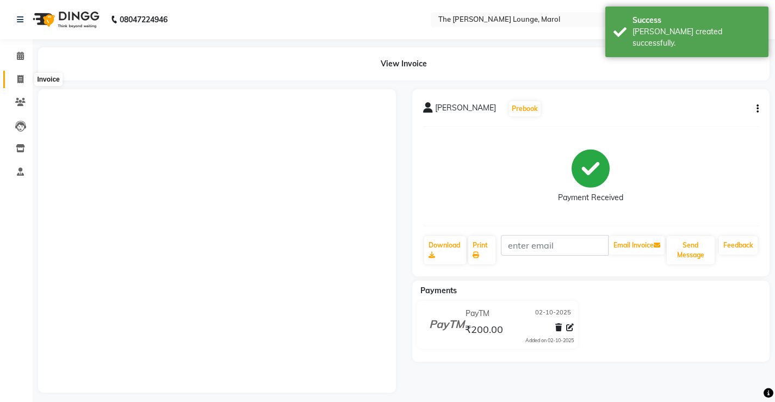
click at [21, 77] on icon at bounding box center [20, 79] width 6 height 8
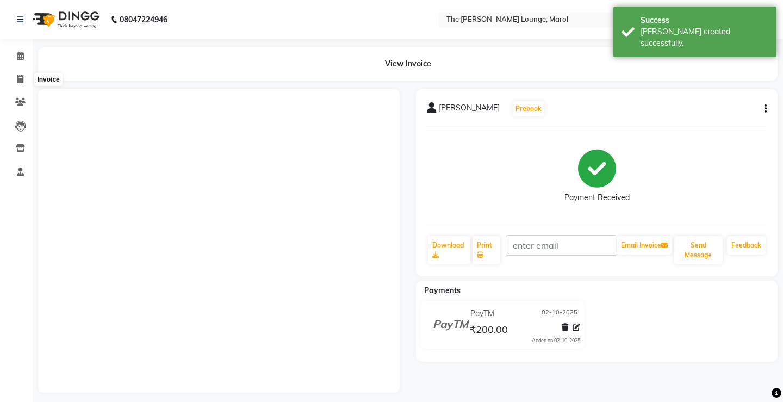
select select "7188"
select select "service"
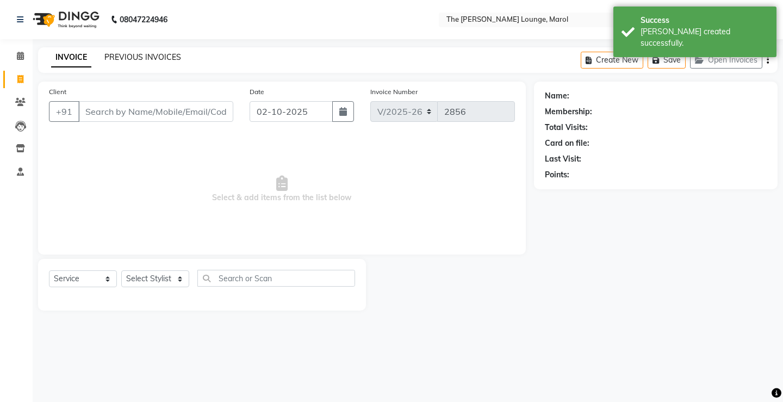
click at [115, 57] on link "PREVIOUS INVOICES" at bounding box center [142, 57] width 77 height 10
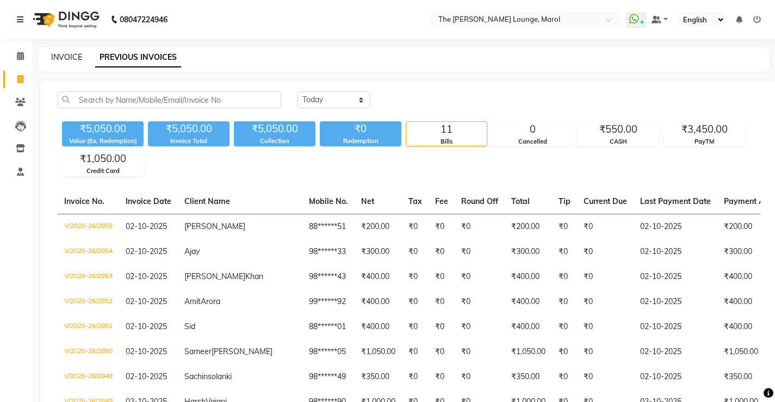
click at [69, 53] on link "INVOICE" at bounding box center [66, 57] width 31 height 10
select select "service"
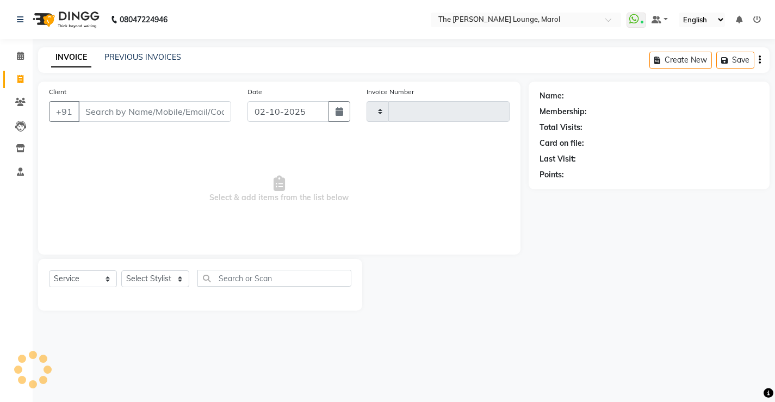
type input "2856"
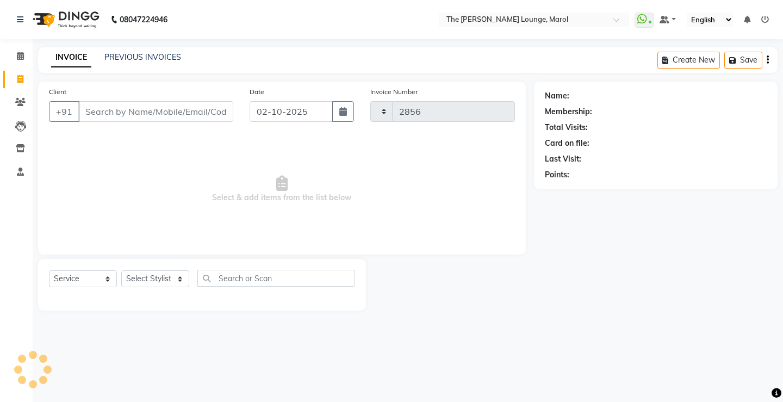
select select "7188"
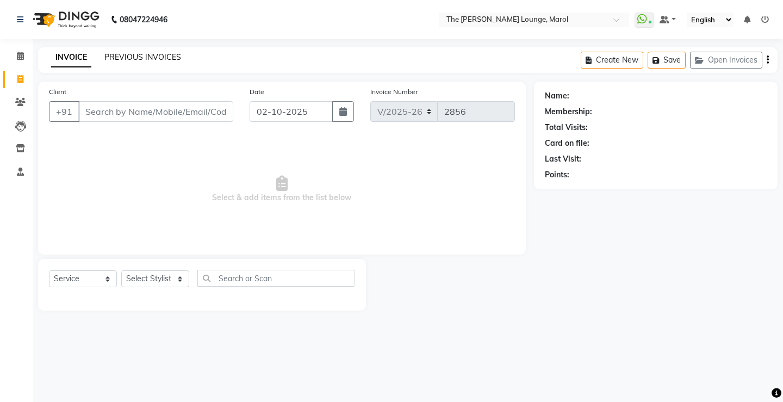
click at [141, 53] on link "PREVIOUS INVOICES" at bounding box center [142, 57] width 77 height 10
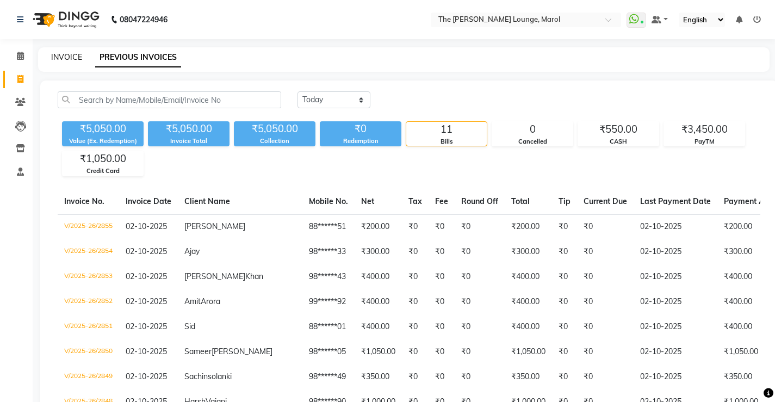
click at [69, 58] on link "INVOICE" at bounding box center [66, 57] width 31 height 10
select select "service"
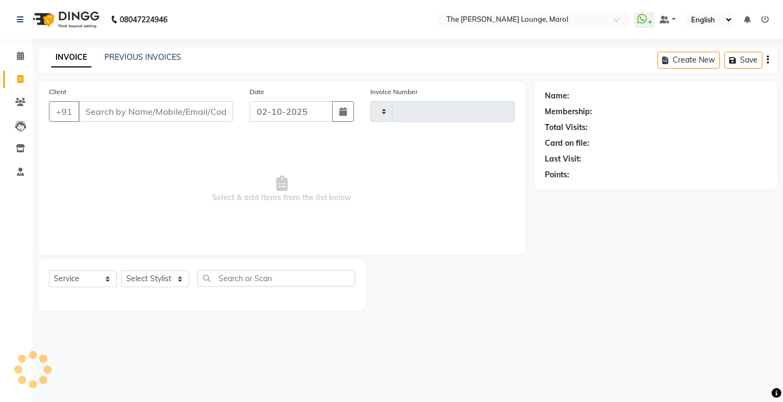
type input "2856"
select select "7188"
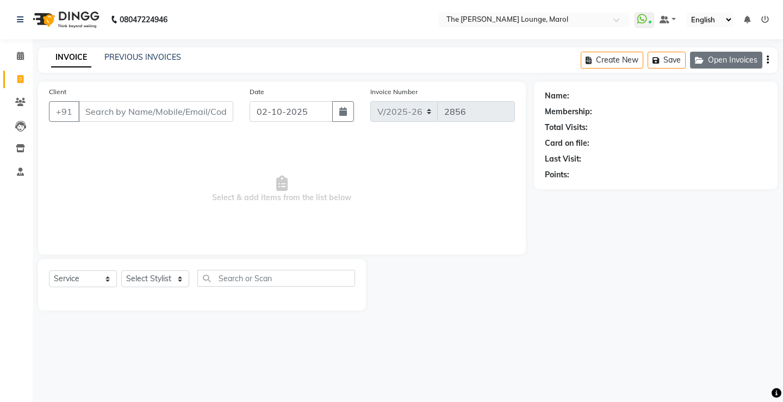
click at [727, 59] on button "Open Invoices" at bounding box center [726, 60] width 72 height 17
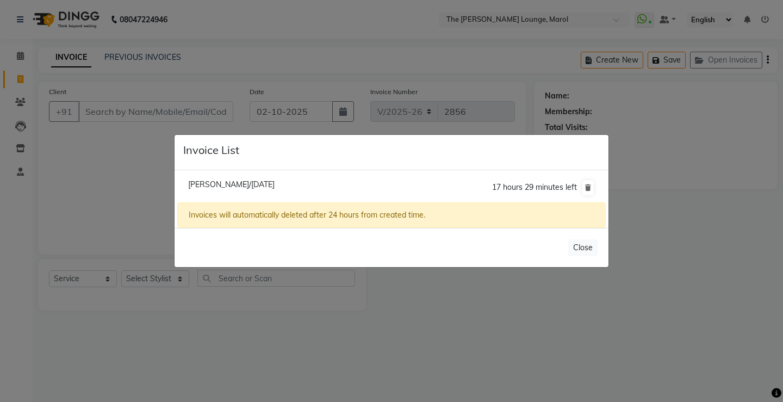
click at [270, 190] on li "Harsh Gajbhiya/02 October 2025 17 hours 29 minutes left" at bounding box center [391, 187] width 429 height 30
click at [269, 185] on span "[PERSON_NAME]/[DATE]" at bounding box center [231, 185] width 86 height 10
type input "99******16"
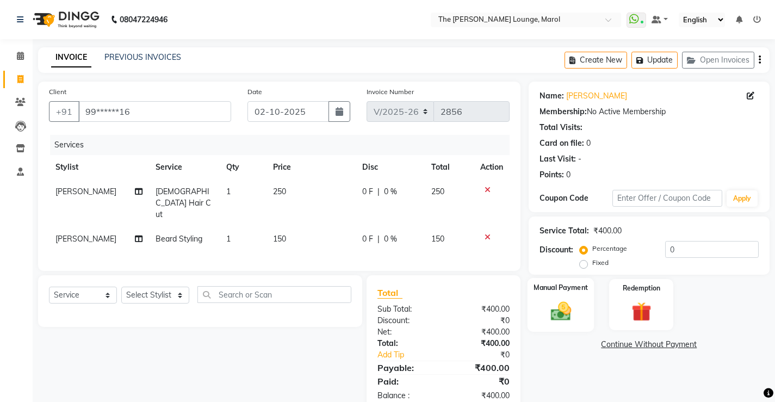
click at [537, 308] on div "Manual Payment" at bounding box center [560, 305] width 67 height 54
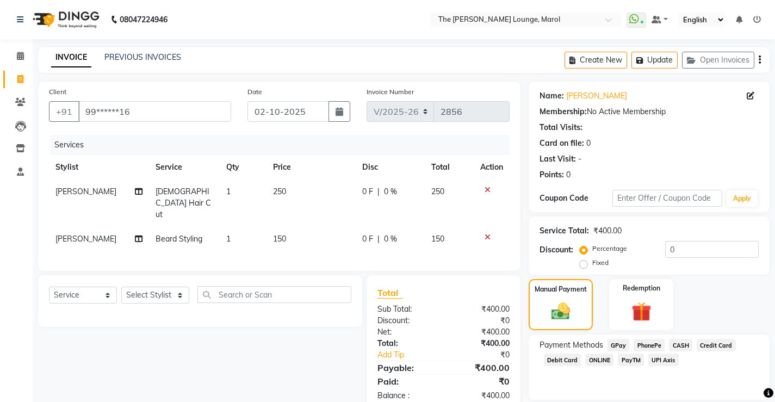
scroll to position [36, 0]
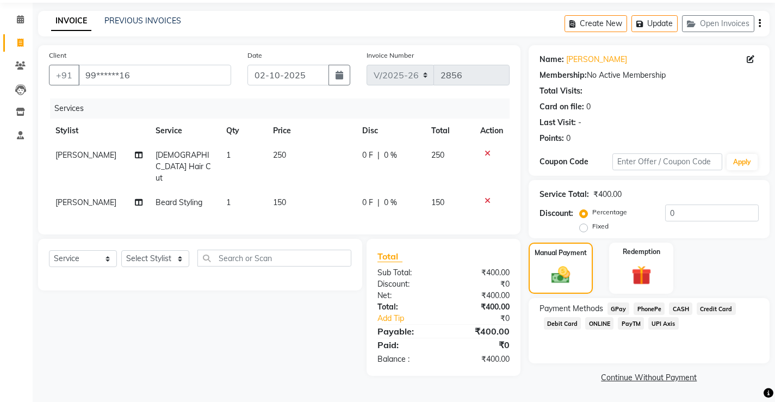
click at [629, 325] on span "PayTM" at bounding box center [631, 323] width 26 height 13
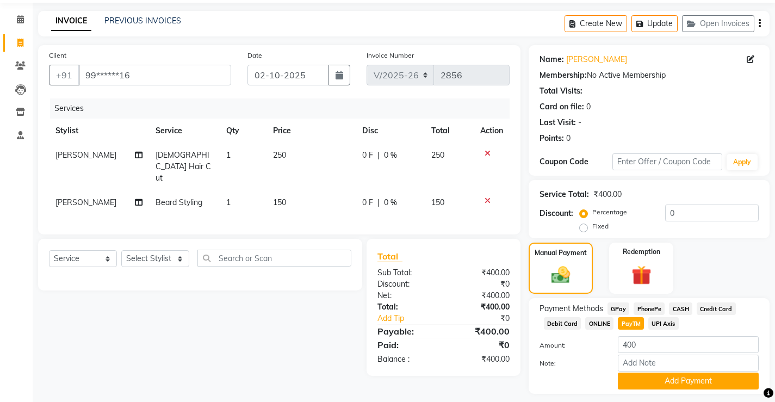
scroll to position [67, 0]
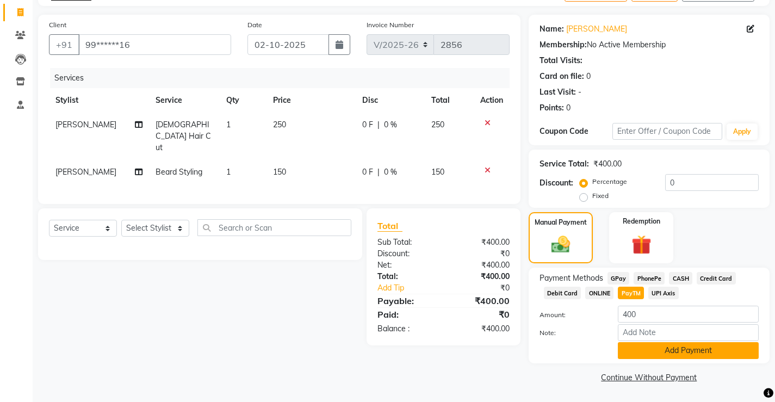
click at [636, 349] on button "Add Payment" at bounding box center [688, 350] width 141 height 17
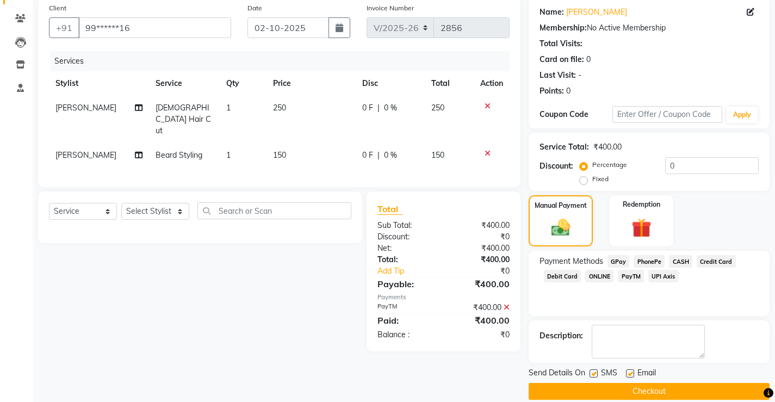
scroll to position [98, 0]
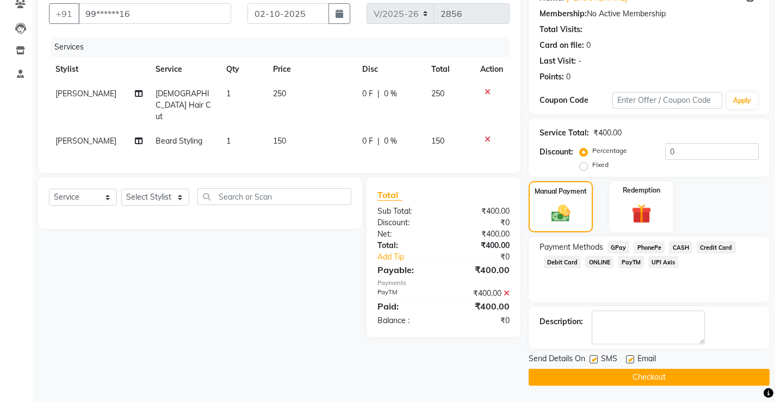
click at [623, 379] on button "Checkout" at bounding box center [649, 377] width 241 height 17
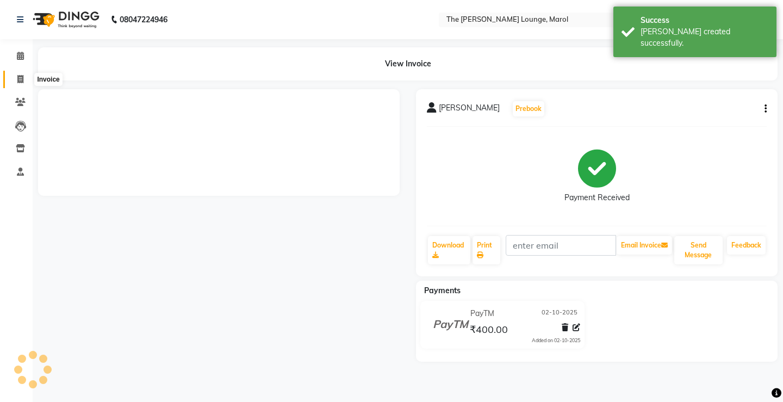
click at [19, 76] on icon at bounding box center [20, 79] width 6 height 8
select select "7188"
select select "service"
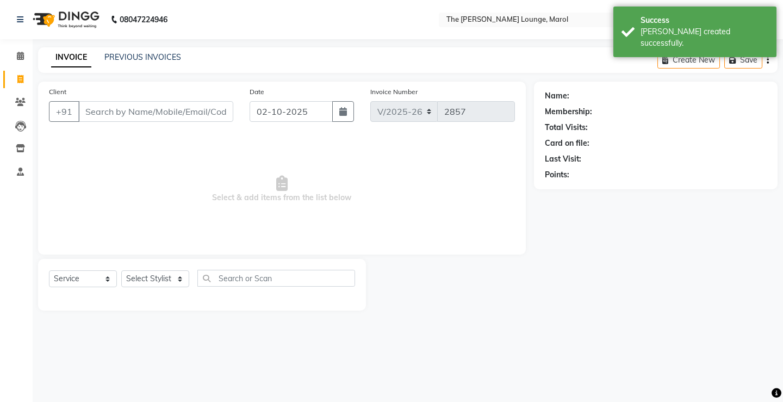
click at [122, 111] on input "Client" at bounding box center [155, 111] width 155 height 21
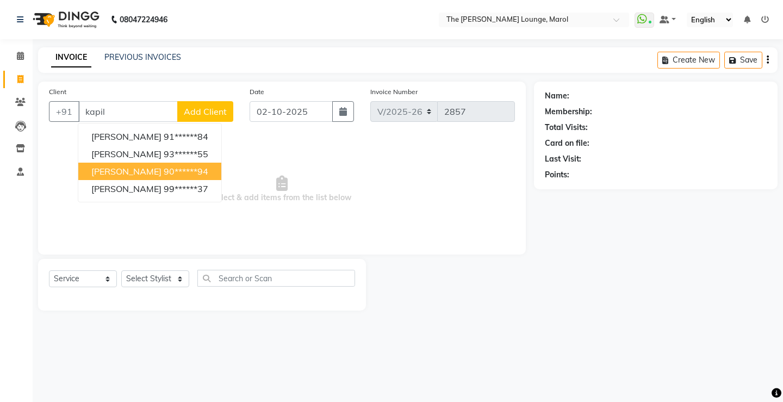
click at [164, 169] on ngb-highlight "90******94" at bounding box center [186, 171] width 45 height 11
type input "90******94"
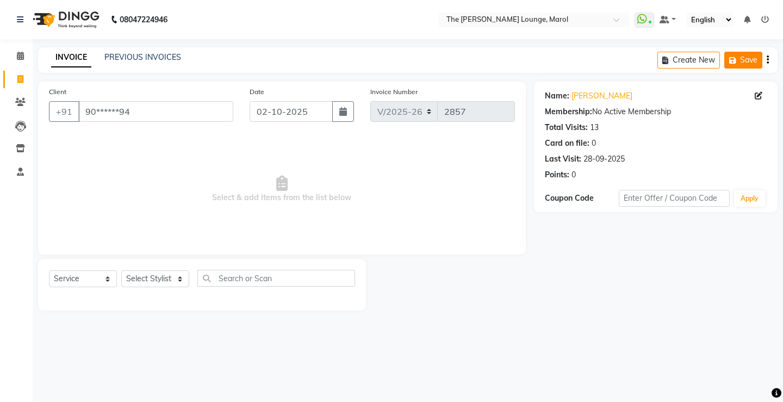
click at [747, 59] on button "Save" at bounding box center [744, 60] width 38 height 17
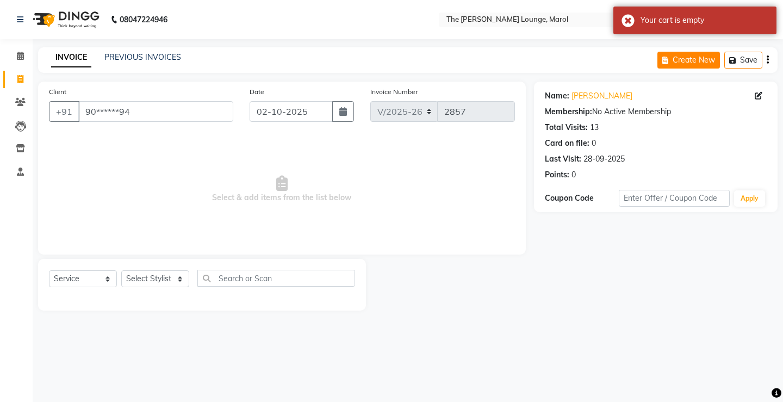
click at [697, 59] on button "Create New" at bounding box center [689, 60] width 63 height 17
click at [743, 58] on button "Save" at bounding box center [744, 60] width 38 height 17
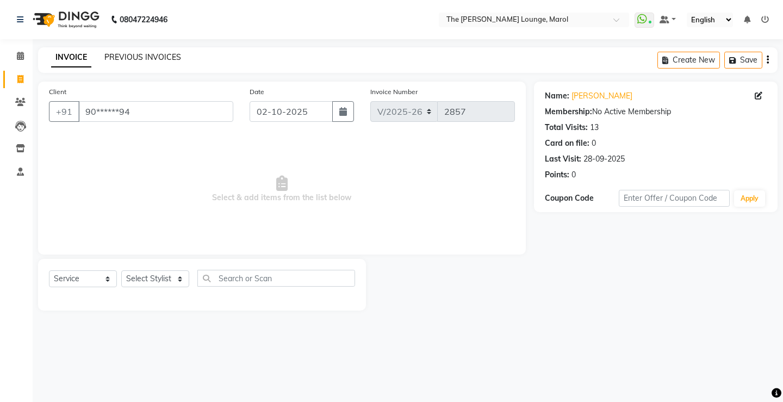
click at [150, 54] on link "PREVIOUS INVOICES" at bounding box center [142, 57] width 77 height 10
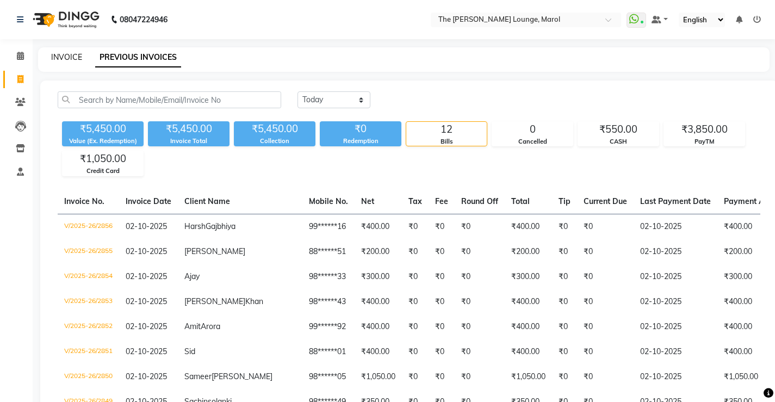
click at [69, 52] on link "INVOICE" at bounding box center [66, 57] width 31 height 10
select select "service"
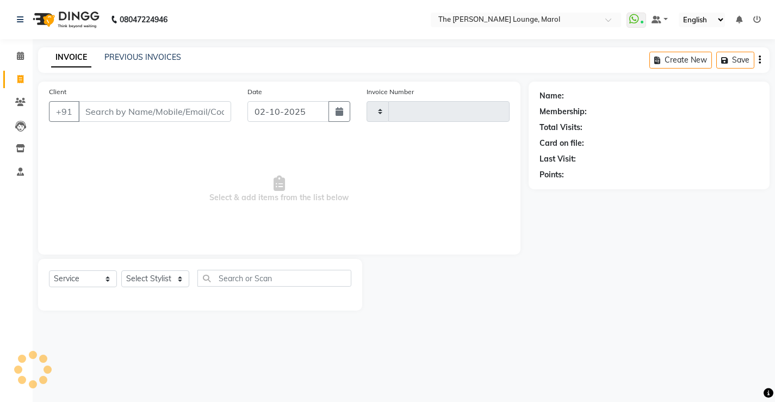
type input "2857"
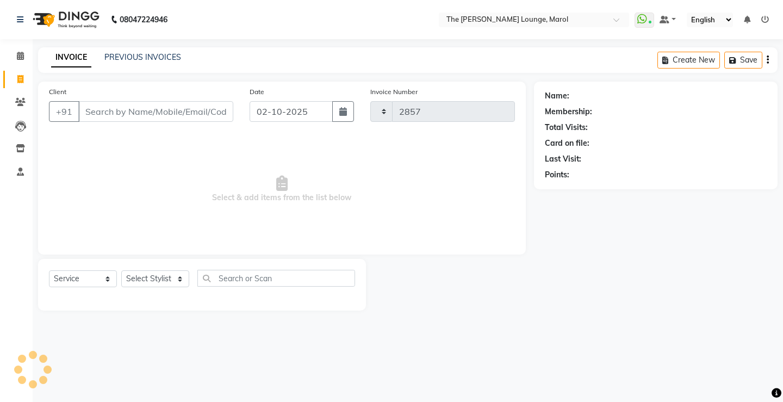
select select "7188"
click at [93, 110] on input "Client" at bounding box center [155, 111] width 155 height 21
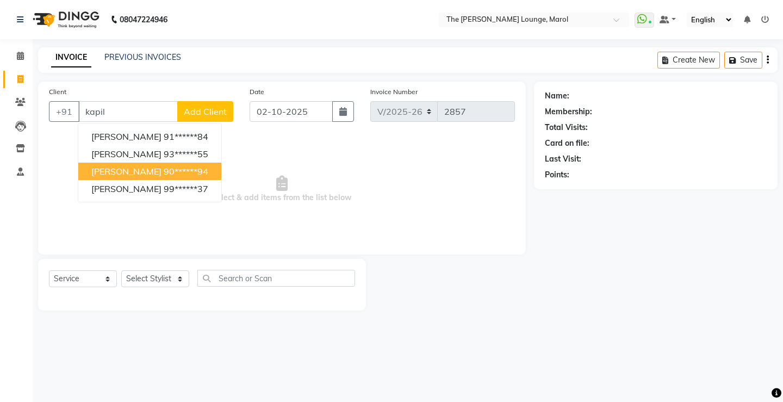
click at [164, 170] on ngb-highlight "90******94" at bounding box center [186, 171] width 45 height 11
type input "90******94"
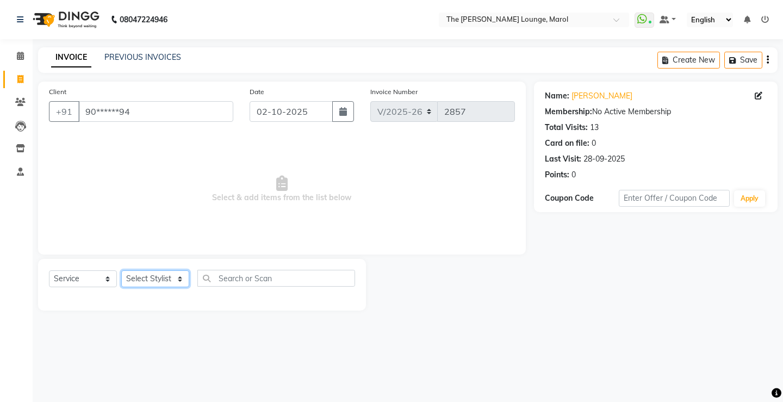
click at [162, 279] on select "Select Stylist [PERSON_NAME] [PERSON_NAME] [PERSON_NAME] [PERSON_NAME] [PERSON_…" at bounding box center [155, 278] width 68 height 17
select select "62819"
click at [121, 270] on select "Select Stylist [PERSON_NAME] [PERSON_NAME] [PERSON_NAME] [PERSON_NAME] [PERSON_…" at bounding box center [155, 278] width 68 height 17
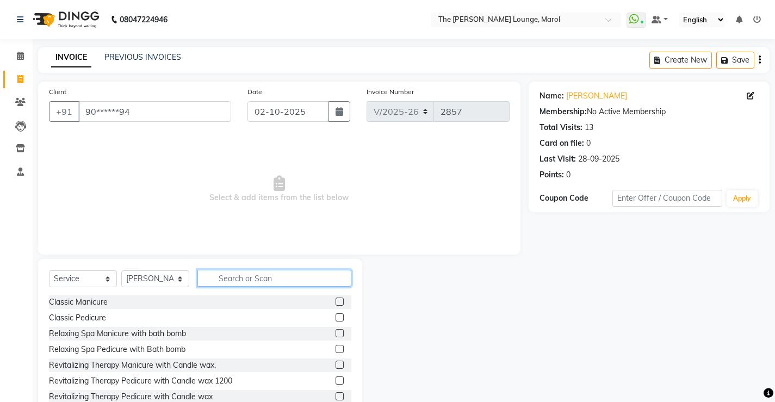
click at [230, 281] on input "text" at bounding box center [274, 278] width 154 height 17
type input "hair"
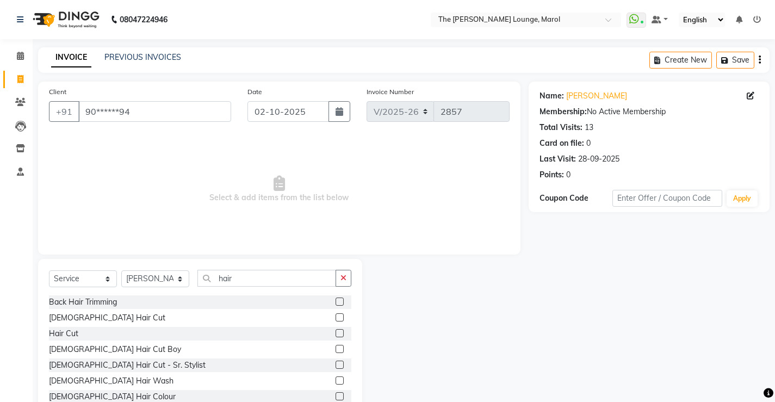
click at [336, 318] on label at bounding box center [340, 317] width 8 height 8
click at [336, 318] on input "checkbox" at bounding box center [339, 317] width 7 height 7
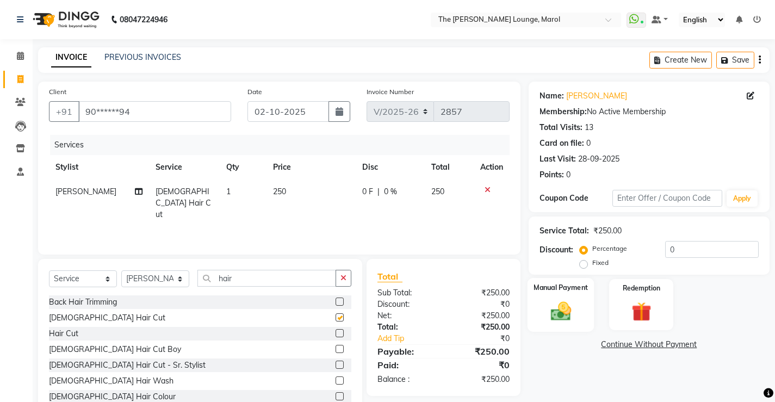
checkbox input "false"
click at [543, 300] on div "Manual Payment" at bounding box center [560, 305] width 67 height 54
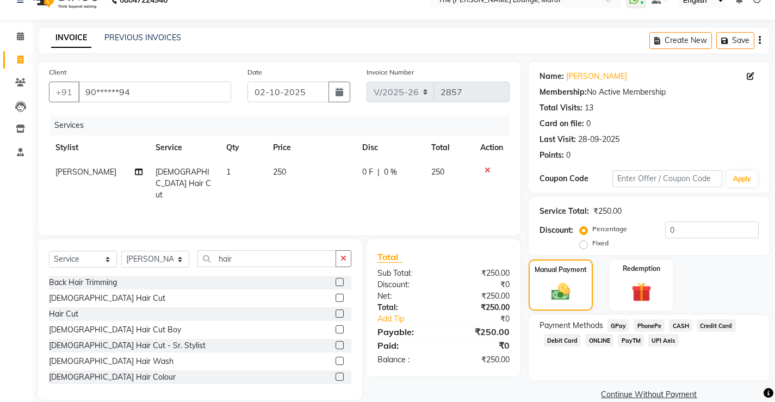
scroll to position [36, 0]
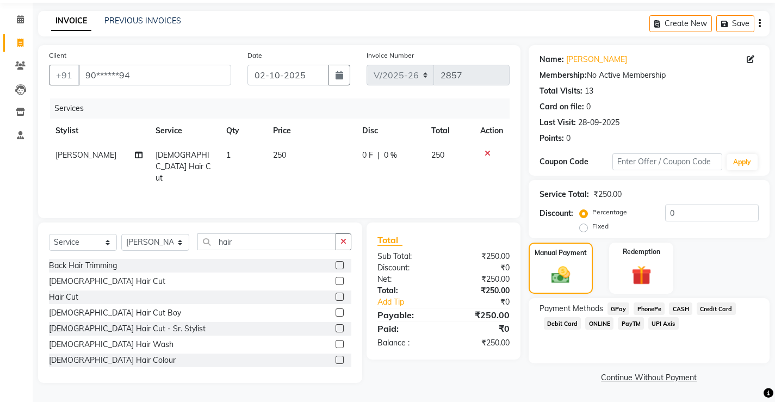
click at [632, 323] on span "PayTM" at bounding box center [631, 323] width 26 height 13
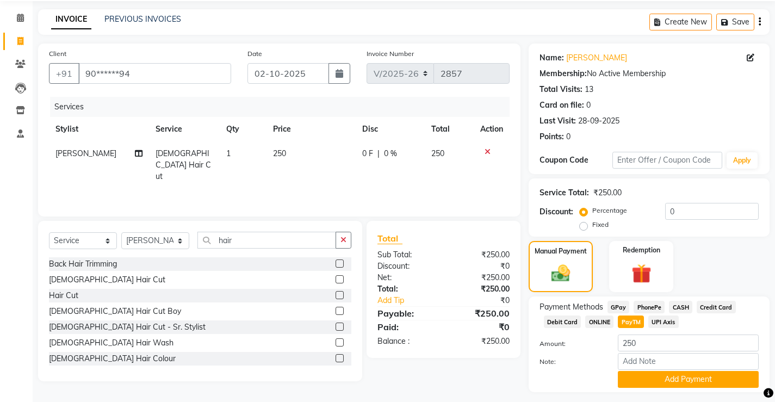
scroll to position [67, 0]
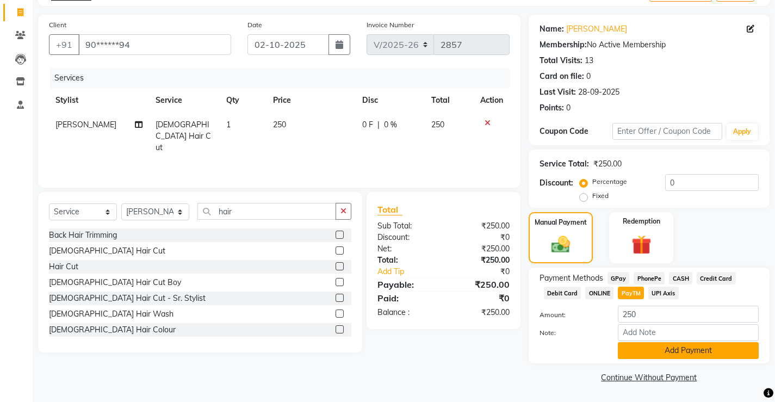
click at [646, 350] on button "Add Payment" at bounding box center [688, 350] width 141 height 17
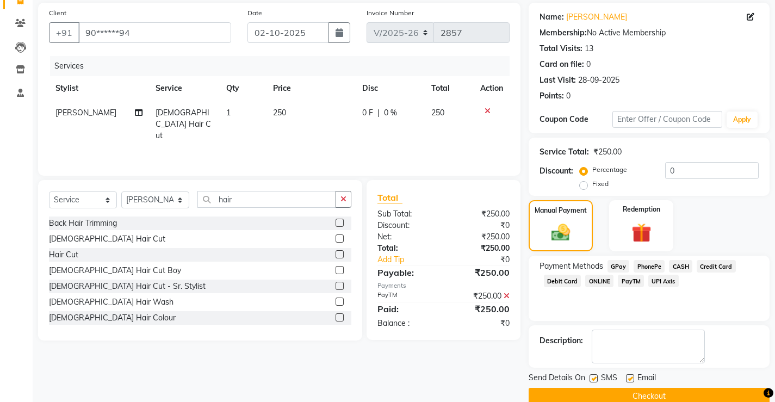
scroll to position [98, 0]
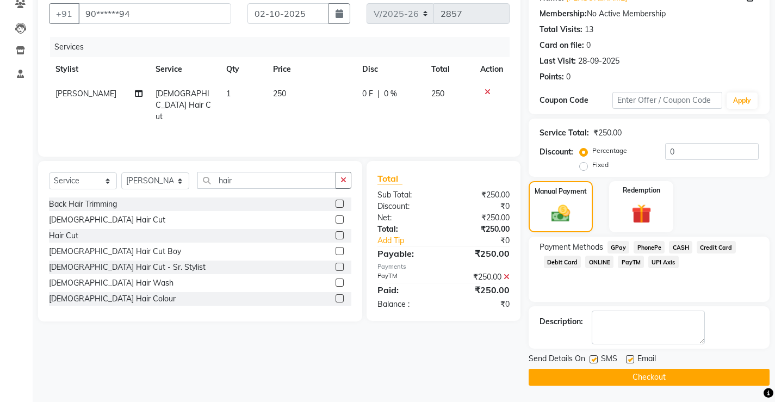
click at [642, 370] on button "Checkout" at bounding box center [649, 377] width 241 height 17
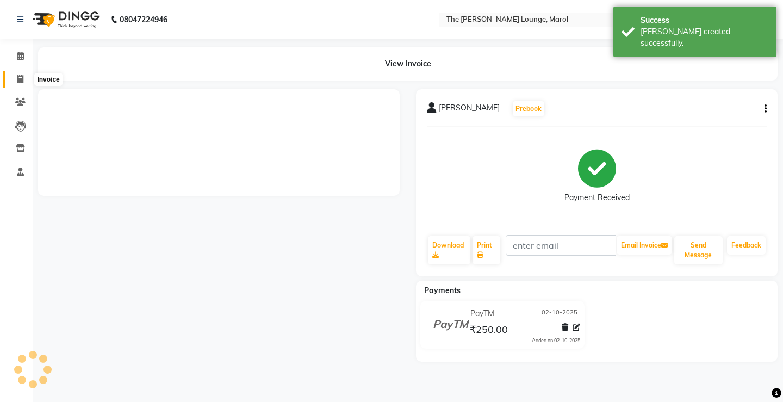
click at [18, 75] on icon at bounding box center [20, 79] width 6 height 8
select select "7188"
select select "service"
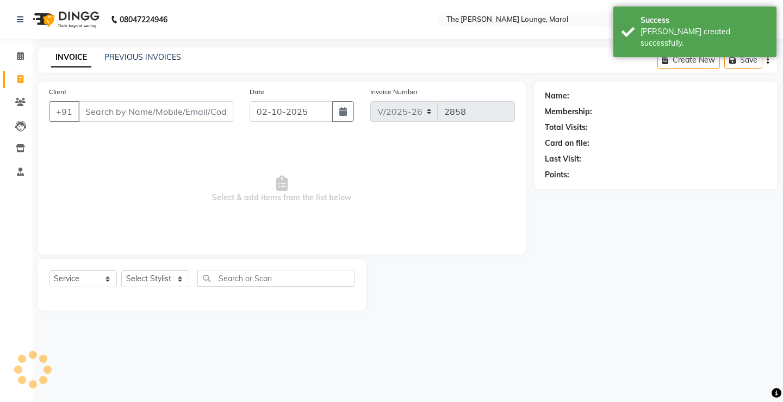
click at [117, 52] on div "PREVIOUS INVOICES" at bounding box center [142, 57] width 77 height 11
click at [118, 54] on link "PREVIOUS INVOICES" at bounding box center [142, 57] width 77 height 10
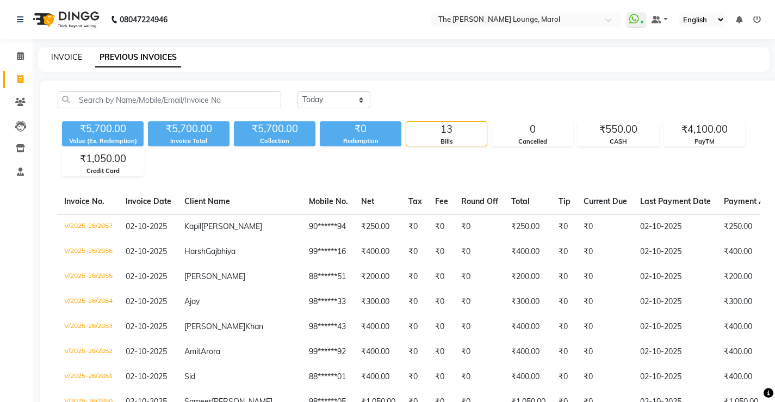
click at [72, 56] on link "INVOICE" at bounding box center [66, 57] width 31 height 10
select select "service"
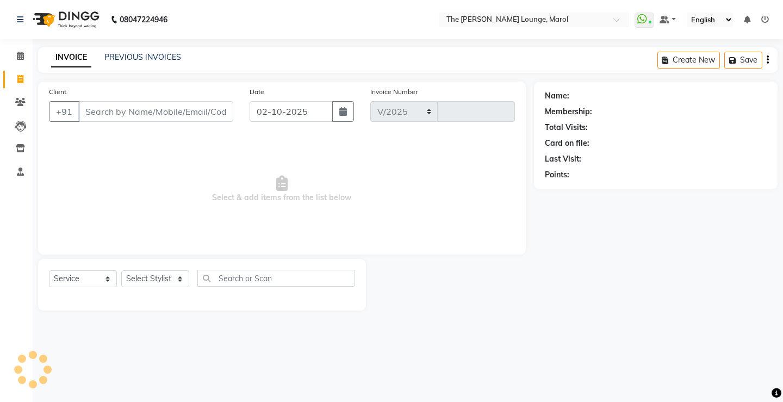
select select "7188"
type input "2858"
click at [99, 113] on input "Client" at bounding box center [155, 111] width 155 height 21
type input "j"
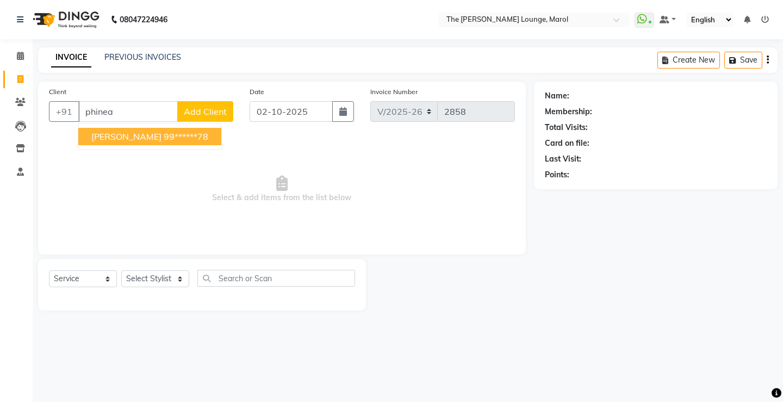
click at [115, 137] on span "Jeff Phineas" at bounding box center [126, 136] width 70 height 11
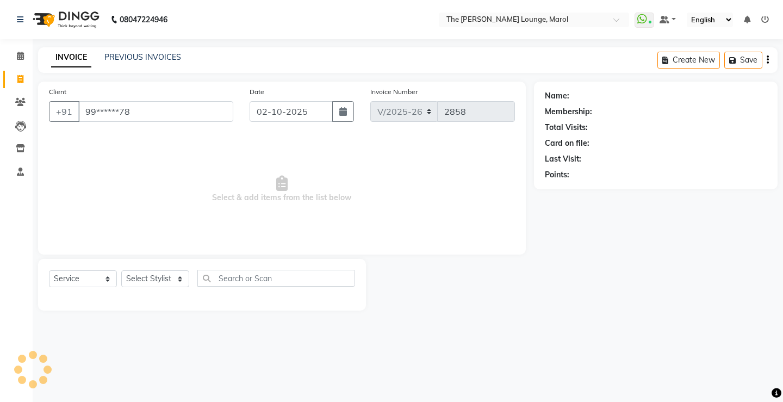
type input "99******78"
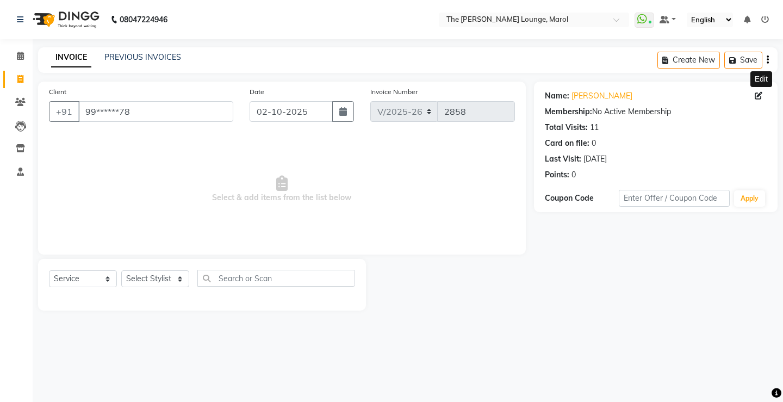
click at [757, 92] on icon at bounding box center [759, 96] width 8 height 8
select select "male"
select select "49532"
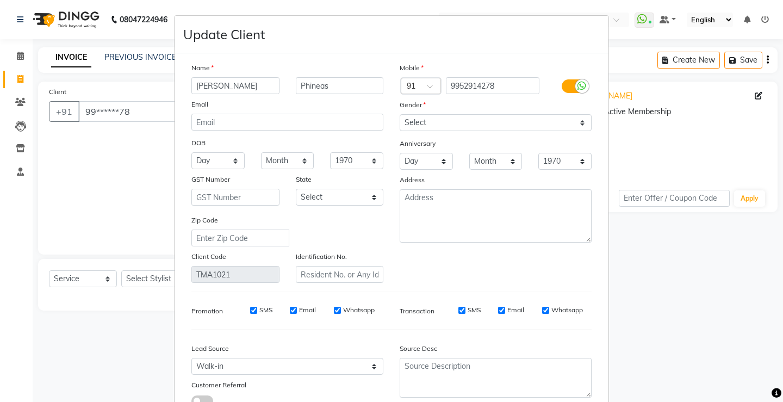
click at [642, 150] on ngb-modal-window "Update Client Name Jeff Phineas Email DOB Day 01 02 03 04 05 06 07 08 09 10 11 …" at bounding box center [391, 201] width 783 height 402
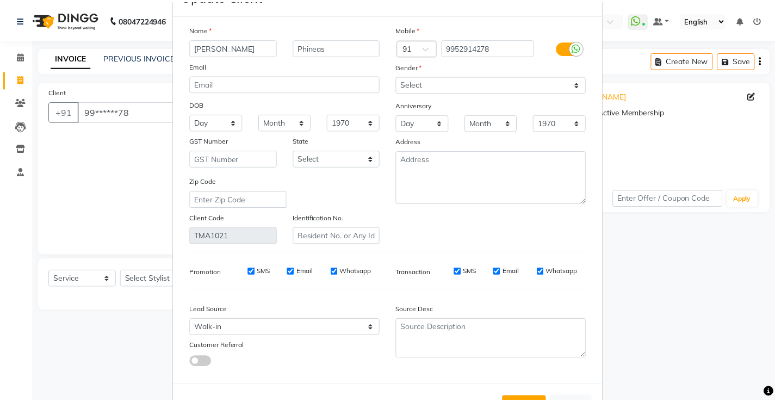
scroll to position [81, 0]
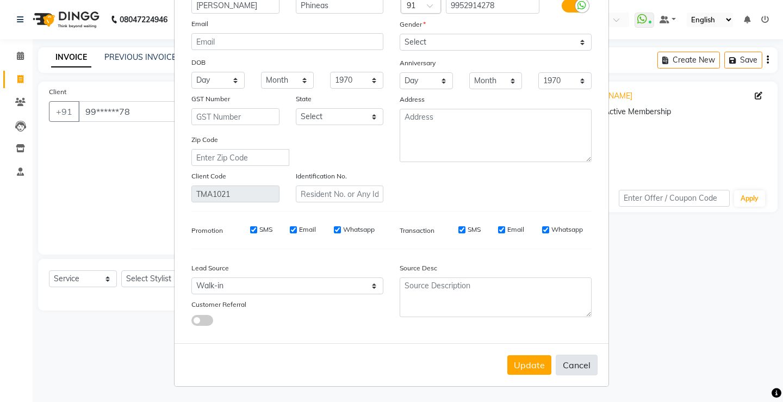
click at [579, 366] on button "Cancel" at bounding box center [577, 365] width 42 height 21
select select
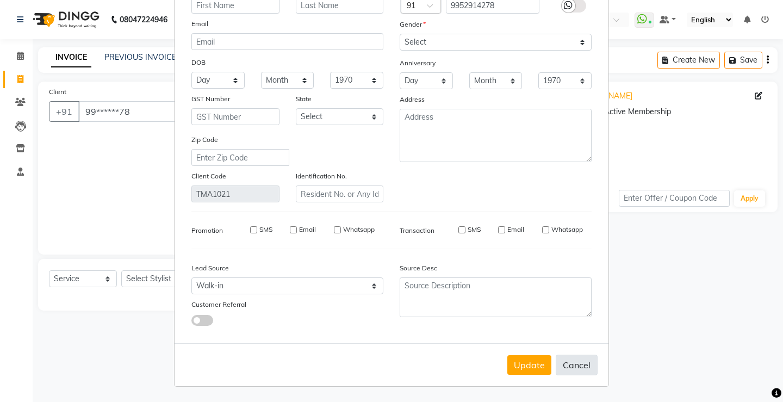
select select
checkbox input "false"
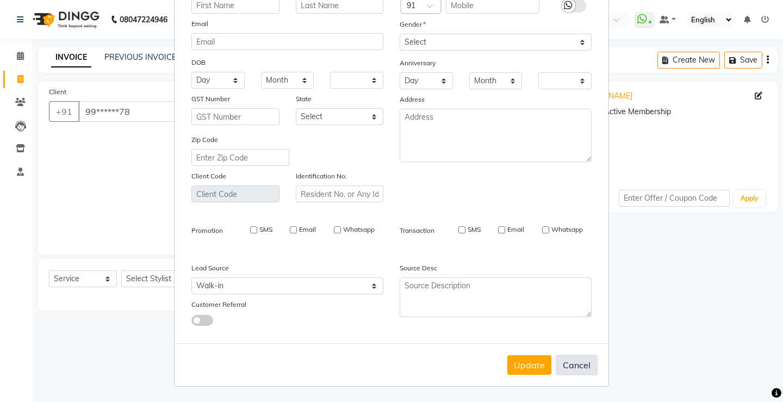
checkbox input "false"
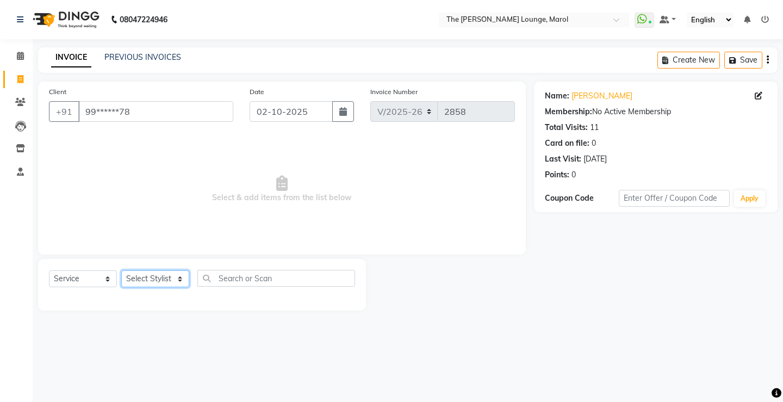
click at [163, 275] on select "Select Stylist [PERSON_NAME] [PERSON_NAME] [PERSON_NAME] [PERSON_NAME] [PERSON_…" at bounding box center [155, 278] width 68 height 17
select select "64222"
click at [121, 270] on select "Select Stylist [PERSON_NAME] [PERSON_NAME] [PERSON_NAME] [PERSON_NAME] [PERSON_…" at bounding box center [155, 278] width 68 height 17
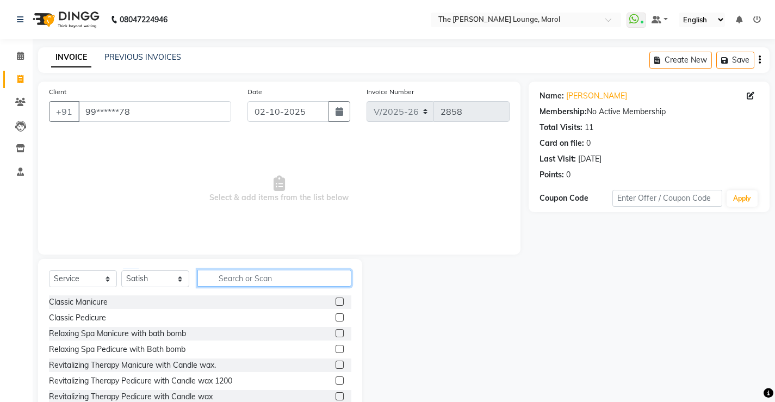
click at [231, 279] on input "text" at bounding box center [274, 278] width 154 height 17
type input "hair"
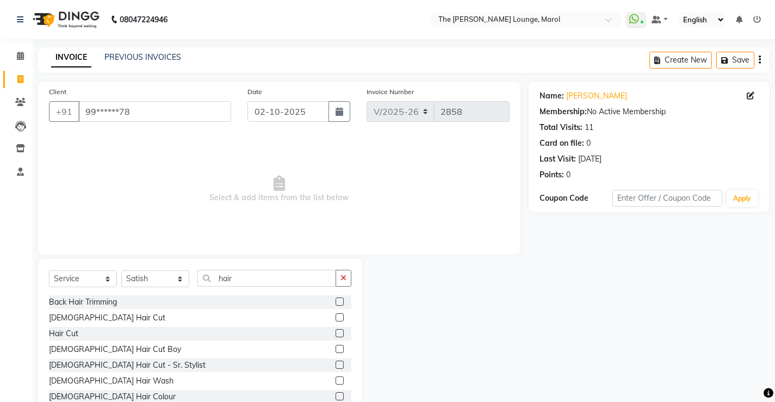
click at [336, 316] on label at bounding box center [340, 317] width 8 height 8
click at [336, 316] on input "checkbox" at bounding box center [339, 317] width 7 height 7
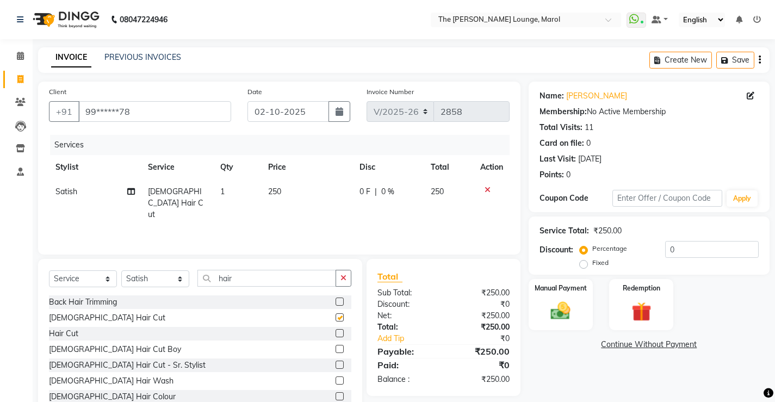
checkbox input "false"
click at [275, 285] on input "hair" at bounding box center [266, 278] width 139 height 17
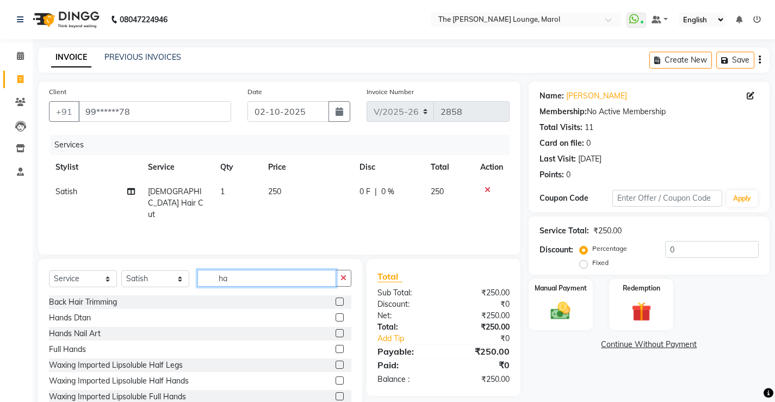
type input "h"
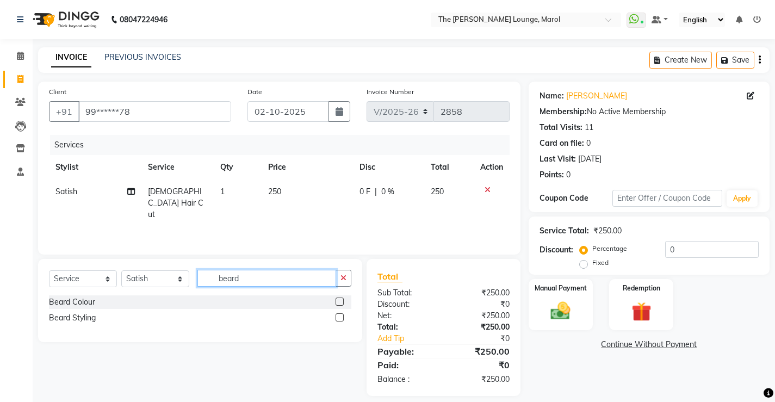
type input "beard"
click at [338, 314] on label at bounding box center [340, 317] width 8 height 8
click at [338, 314] on input "checkbox" at bounding box center [339, 317] width 7 height 7
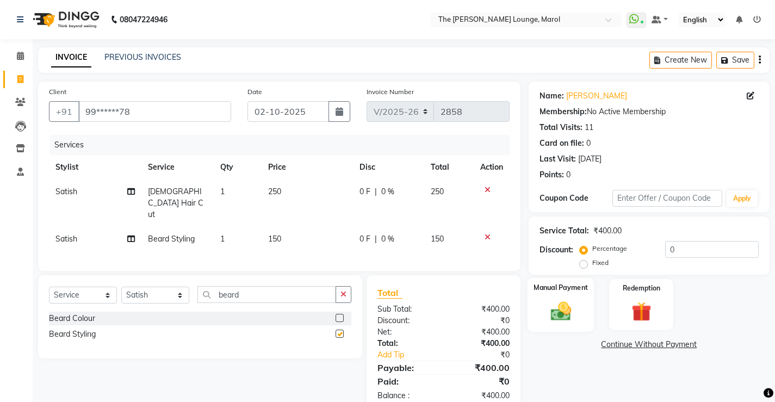
checkbox input "false"
click at [552, 310] on img at bounding box center [560, 310] width 33 height 23
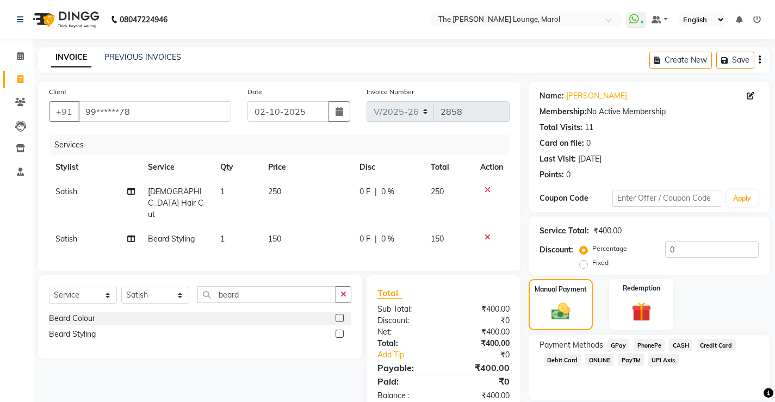
scroll to position [36, 0]
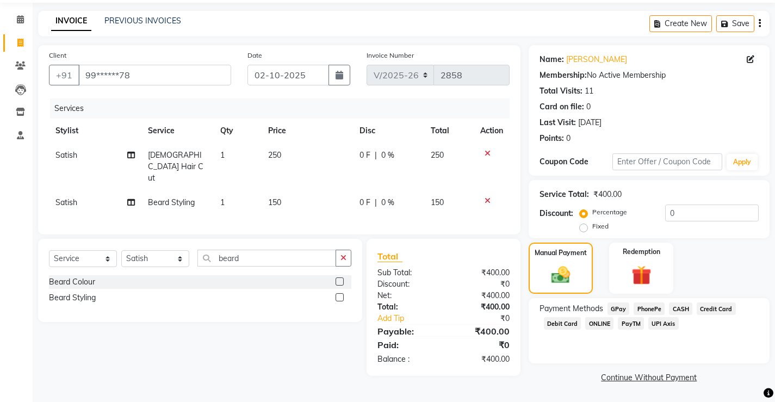
click at [635, 321] on span "PayTM" at bounding box center [631, 323] width 26 height 13
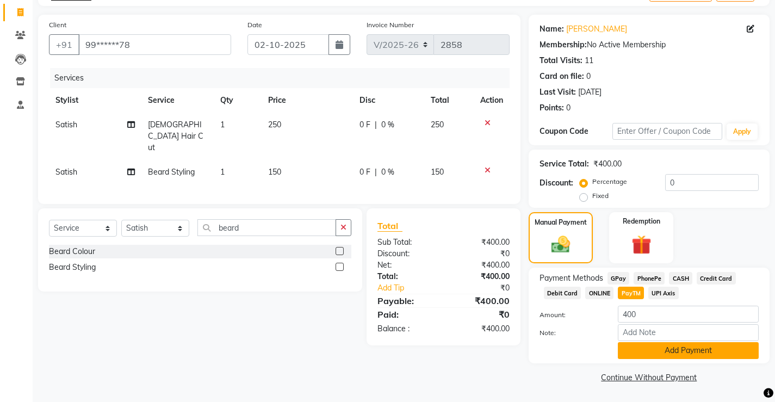
click at [658, 355] on button "Add Payment" at bounding box center [688, 350] width 141 height 17
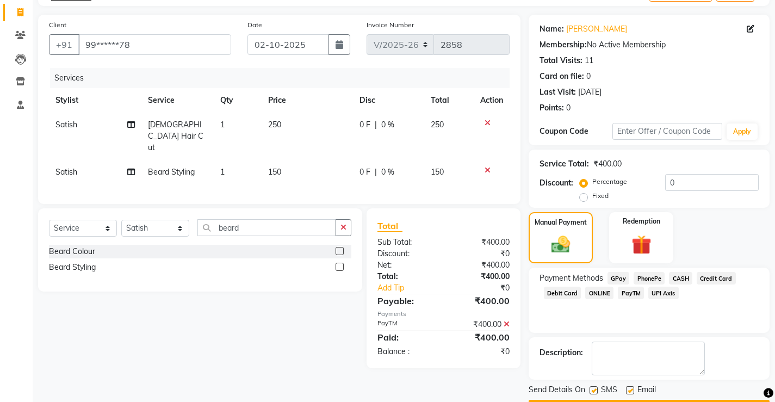
scroll to position [98, 0]
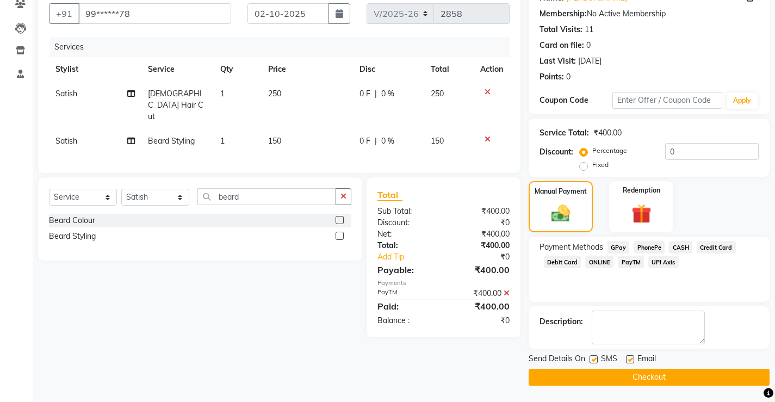
click at [632, 358] on label at bounding box center [630, 359] width 8 height 8
click at [632, 358] on input "checkbox" at bounding box center [629, 359] width 7 height 7
checkbox input "false"
click at [596, 355] on label at bounding box center [594, 359] width 8 height 8
click at [596, 356] on input "checkbox" at bounding box center [593, 359] width 7 height 7
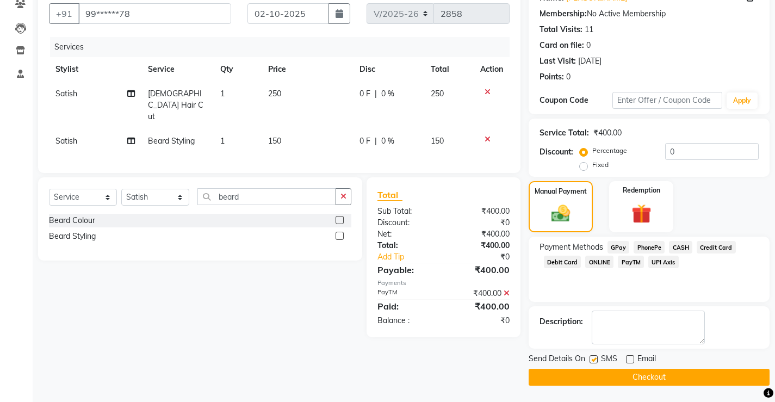
checkbox input "false"
click at [603, 384] on button "Checkout" at bounding box center [649, 377] width 241 height 17
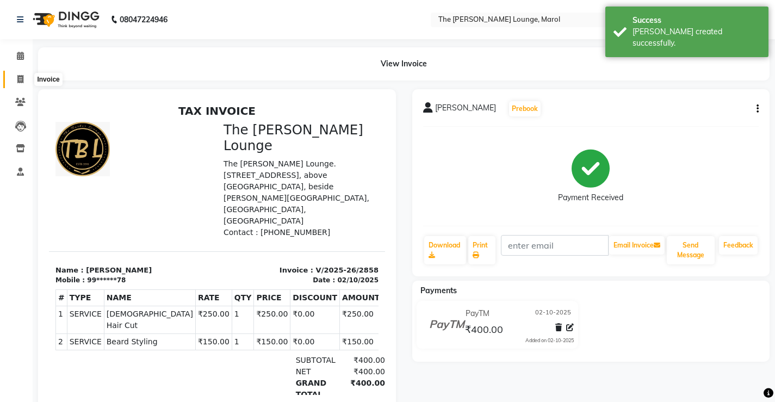
click at [18, 79] on icon at bounding box center [20, 79] width 6 height 8
select select "7188"
select select "service"
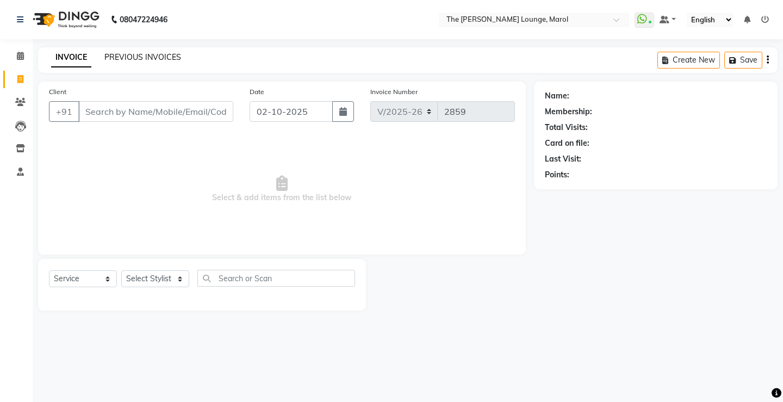
click at [154, 57] on link "PREVIOUS INVOICES" at bounding box center [142, 57] width 77 height 10
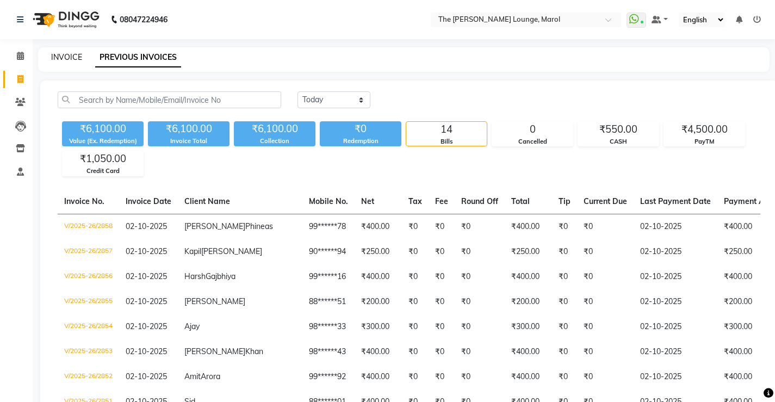
click at [63, 58] on link "INVOICE" at bounding box center [66, 57] width 31 height 10
select select "7188"
select select "service"
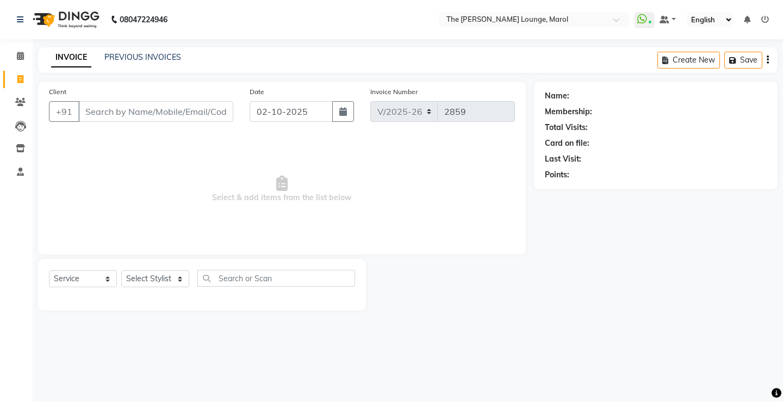
click at [115, 112] on input "Client" at bounding box center [155, 111] width 155 height 21
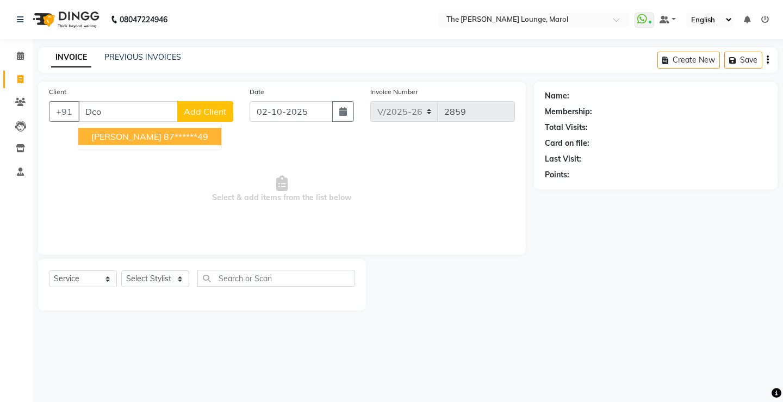
click at [119, 134] on span "dcosta" at bounding box center [126, 136] width 70 height 11
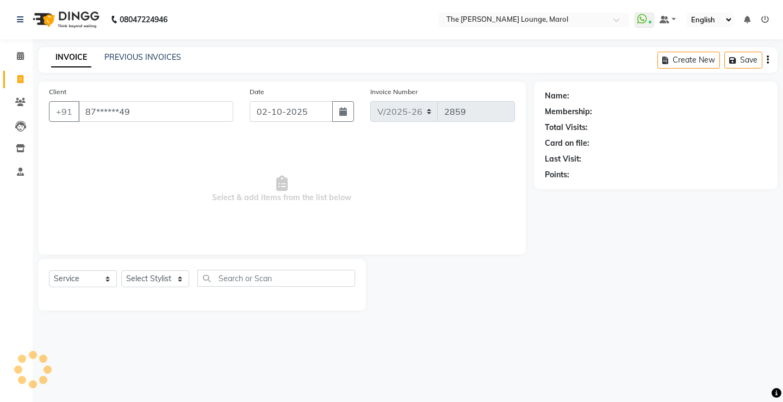
type input "87******49"
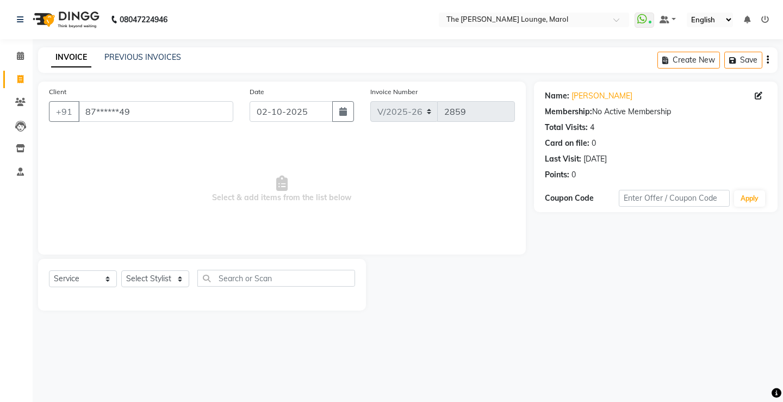
click at [145, 269] on div "Select Service Product Membership Package Voucher Prepaid Gift Card Select Styl…" at bounding box center [202, 285] width 328 height 52
click at [145, 284] on select "Select Stylist [PERSON_NAME] [PERSON_NAME] [PERSON_NAME] [PERSON_NAME] [PERSON_…" at bounding box center [155, 278] width 68 height 17
click at [121, 270] on select "Select Stylist [PERSON_NAME] [PERSON_NAME] [PERSON_NAME] [PERSON_NAME] [PERSON_…" at bounding box center [155, 278] width 68 height 17
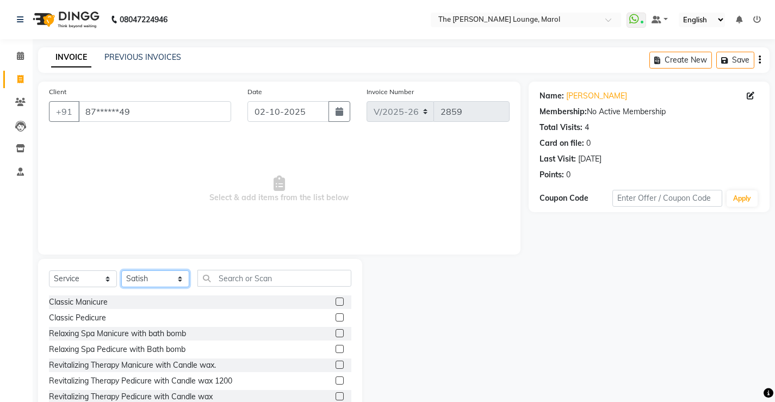
click at [143, 280] on select "Select Stylist [PERSON_NAME] [PERSON_NAME] [PERSON_NAME] [PERSON_NAME] [PERSON_…" at bounding box center [155, 278] width 68 height 17
select select "60187"
click at [121, 270] on select "Select Stylist [PERSON_NAME] [PERSON_NAME] [PERSON_NAME] [PERSON_NAME] [PERSON_…" at bounding box center [155, 278] width 68 height 17
click at [223, 282] on input "text" at bounding box center [274, 278] width 154 height 17
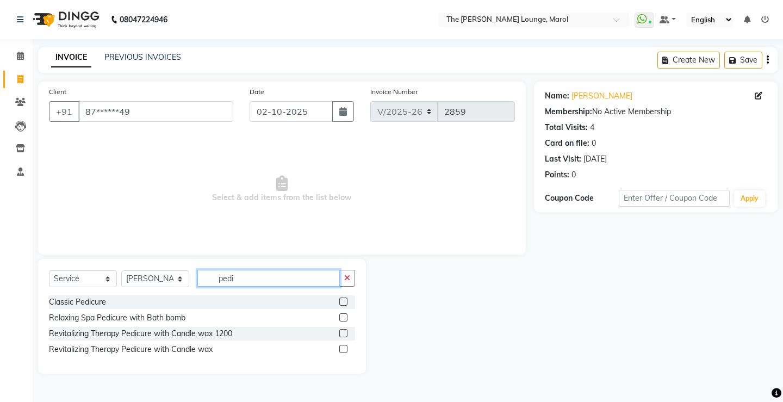
type input "pedi"
click at [341, 320] on label at bounding box center [343, 317] width 8 height 8
click at [341, 320] on input "checkbox" at bounding box center [342, 317] width 7 height 7
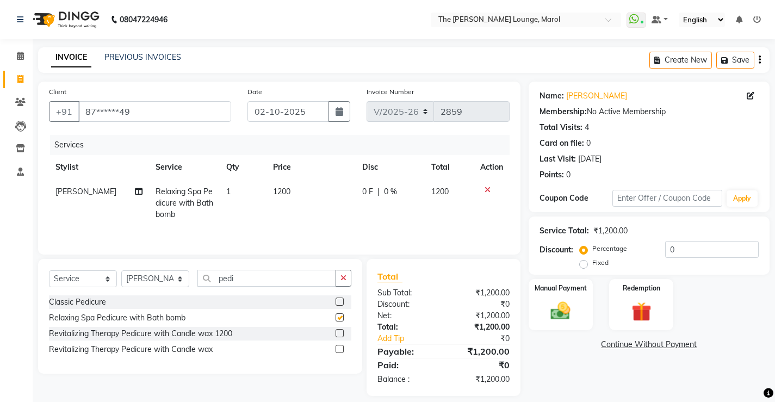
checkbox input "false"
click at [302, 190] on td "1200" at bounding box center [311, 203] width 89 height 47
select select "60187"
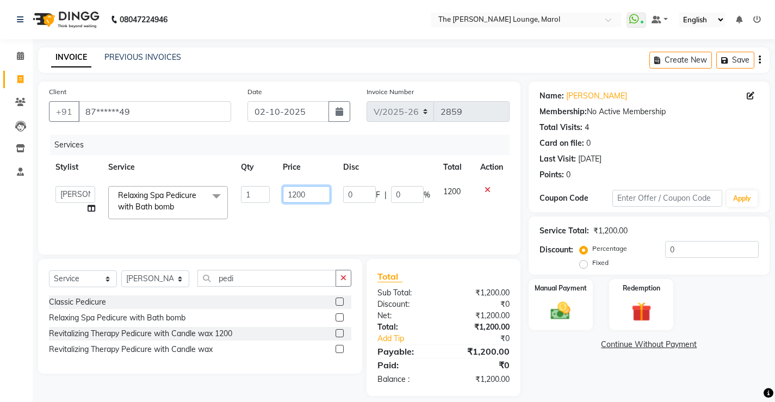
click at [326, 199] on input "1200" at bounding box center [306, 194] width 47 height 17
type input "1000"
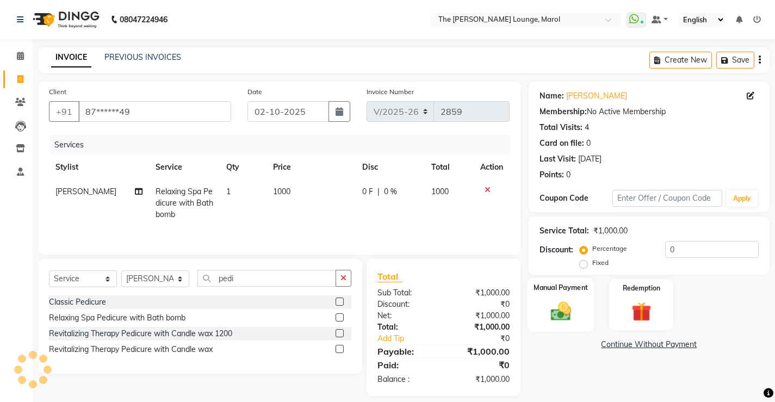
drag, startPoint x: 580, startPoint y: 379, endPoint x: 548, endPoint y: 302, distance: 83.1
click at [579, 376] on div "Name: Dcosta Membership: No Active Membership Total Visits: 4 Card on file: 0 L…" at bounding box center [653, 239] width 249 height 314
click at [547, 294] on div "Manual Payment" at bounding box center [560, 305] width 67 height 54
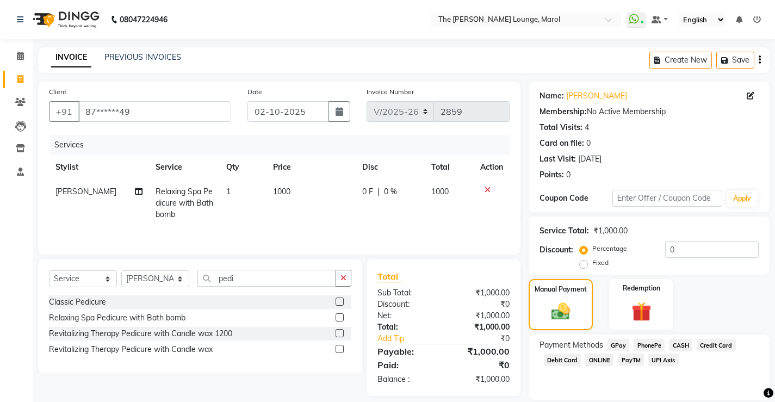
click at [631, 360] on span "PayTM" at bounding box center [631, 360] width 26 height 13
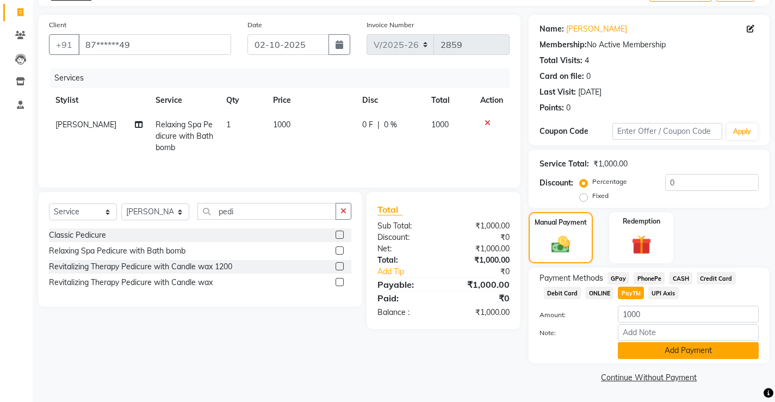
click at [632, 356] on button "Add Payment" at bounding box center [688, 350] width 141 height 17
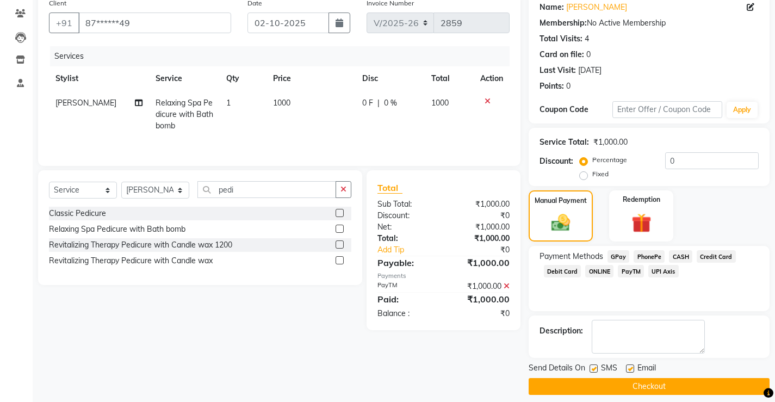
scroll to position [98, 0]
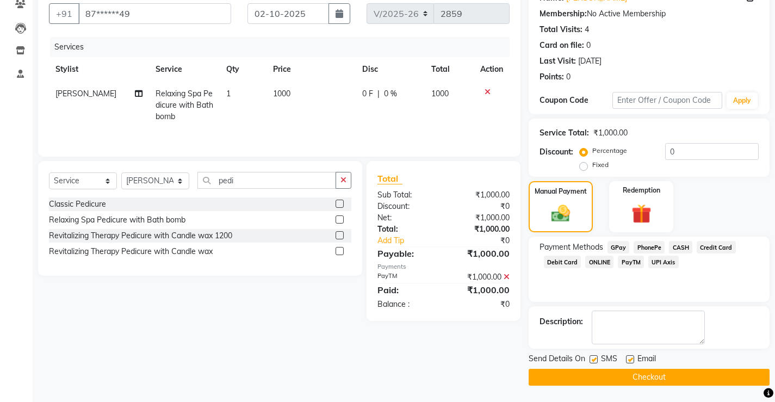
click at [621, 370] on button "Checkout" at bounding box center [649, 377] width 241 height 17
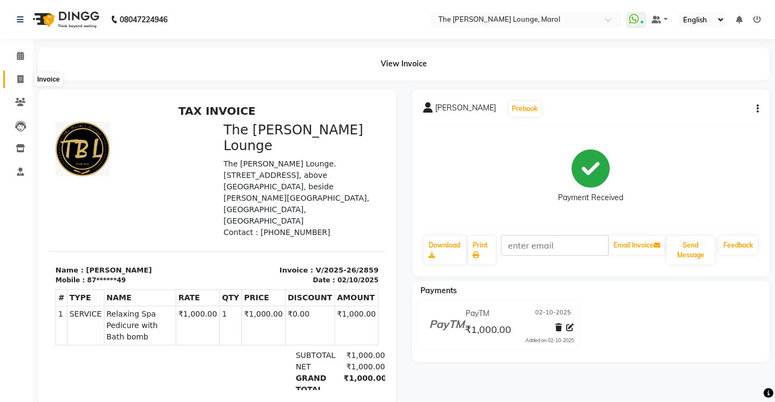
click at [23, 82] on icon at bounding box center [20, 79] width 6 height 8
select select "service"
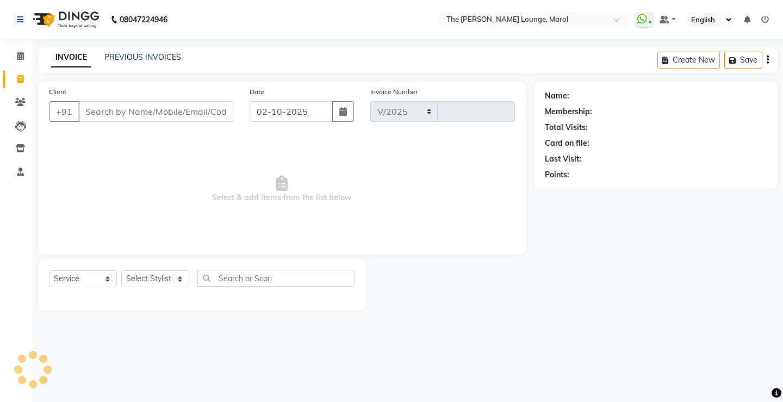
select select "7188"
type input "2860"
click at [103, 115] on input "Client" at bounding box center [155, 111] width 155 height 21
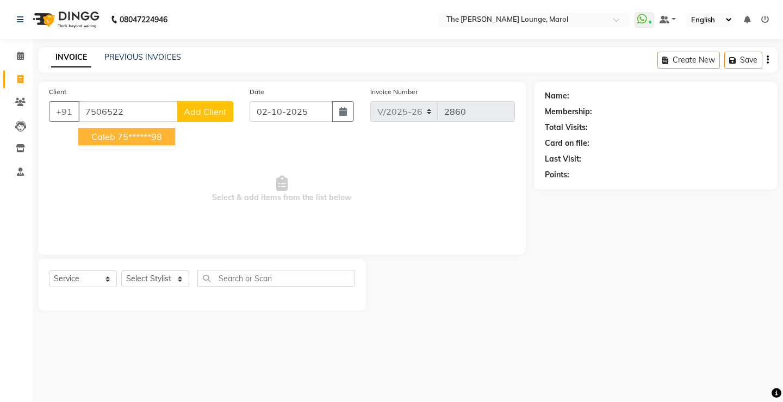
click at [107, 139] on span "Caleb" at bounding box center [103, 136] width 24 height 11
type input "75******98"
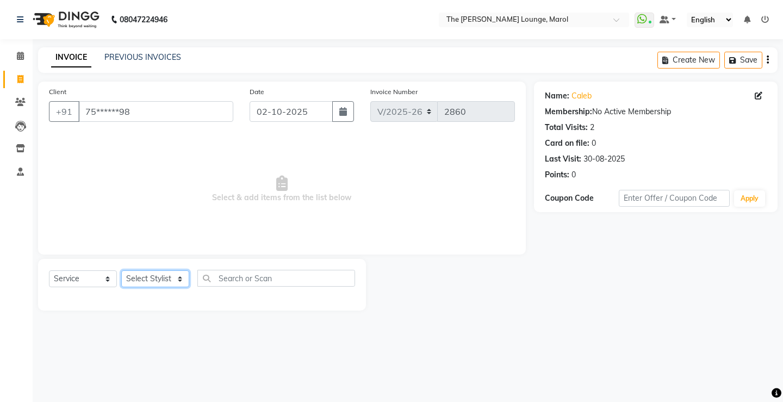
click at [151, 280] on select "Select Stylist [PERSON_NAME] [PERSON_NAME] [PERSON_NAME] [PERSON_NAME] [PERSON_…" at bounding box center [155, 278] width 68 height 17
select select "60183"
click at [121, 270] on select "Select Stylist [PERSON_NAME] [PERSON_NAME] [PERSON_NAME] [PERSON_NAME] [PERSON_…" at bounding box center [155, 278] width 68 height 17
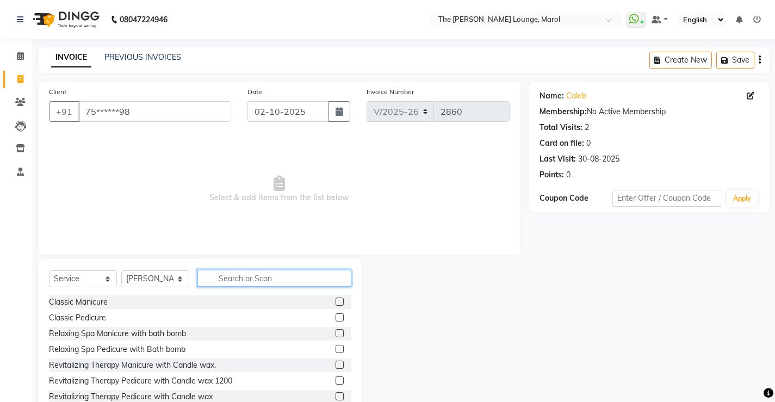
click at [240, 283] on input "text" at bounding box center [274, 278] width 154 height 17
type input "hair"
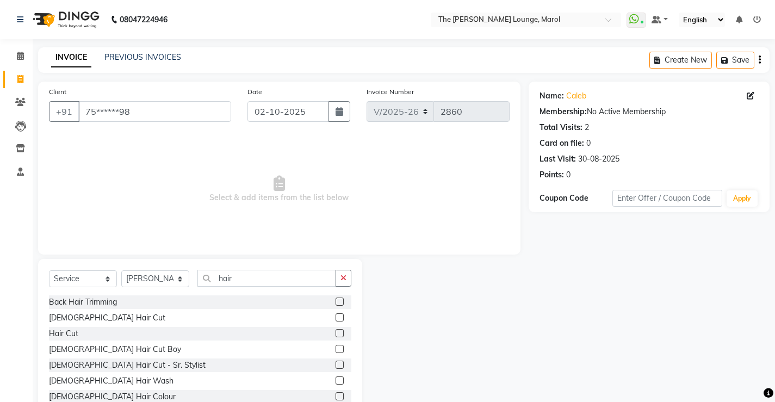
click at [336, 317] on label at bounding box center [340, 317] width 8 height 8
click at [336, 317] on input "checkbox" at bounding box center [339, 317] width 7 height 7
checkbox input "true"
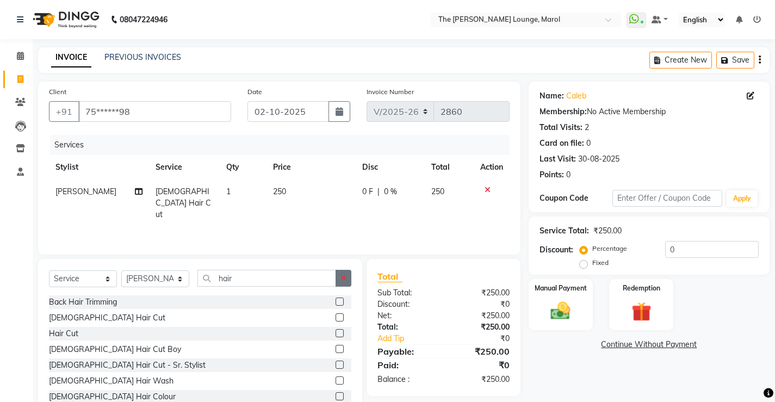
click at [347, 276] on icon "button" at bounding box center [344, 278] width 6 height 8
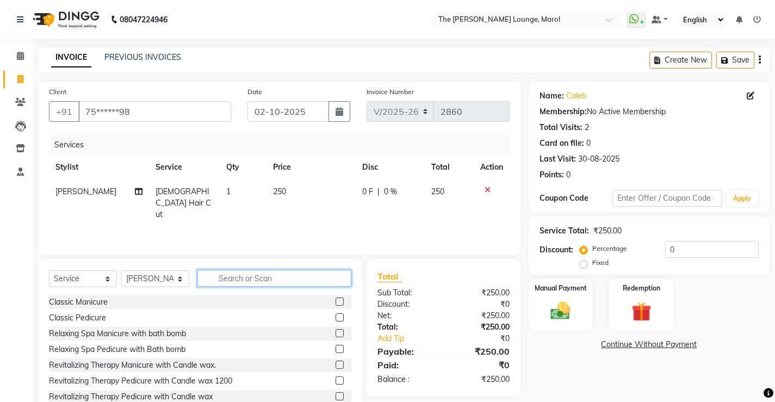
click at [264, 275] on input "text" at bounding box center [274, 278] width 154 height 17
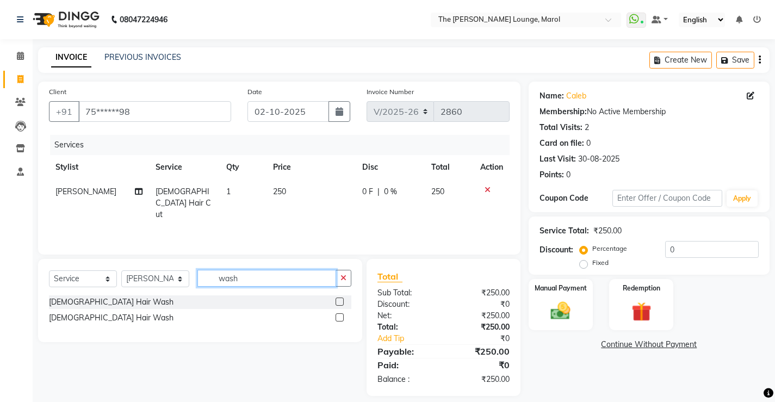
type input "wash"
click at [338, 302] on label at bounding box center [340, 302] width 8 height 8
click at [338, 302] on input "checkbox" at bounding box center [339, 302] width 7 height 7
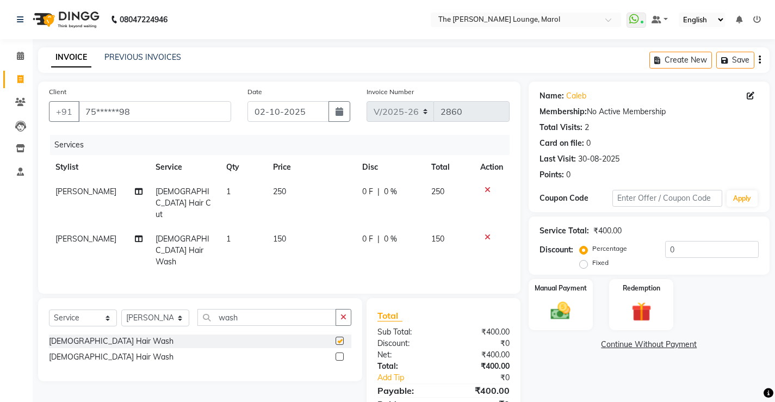
checkbox input "false"
click at [557, 321] on img at bounding box center [560, 310] width 33 height 23
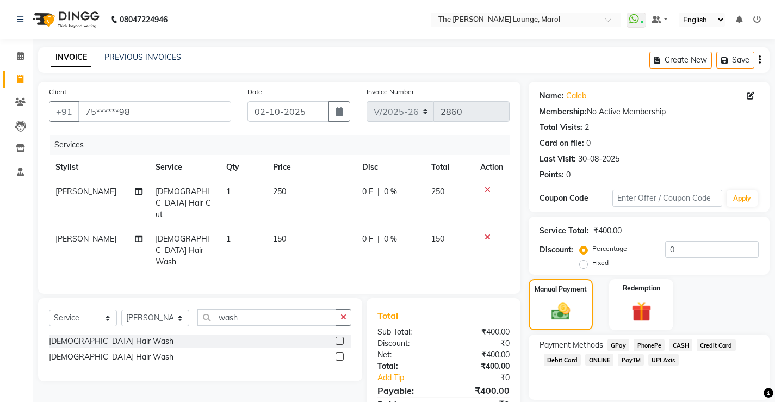
click at [637, 358] on span "PayTM" at bounding box center [631, 360] width 26 height 13
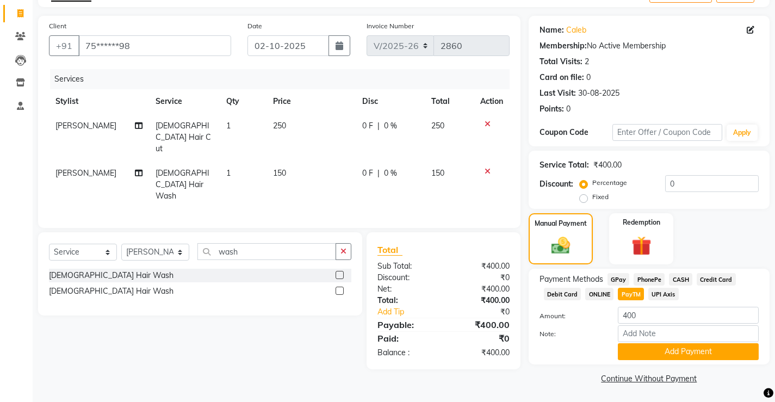
scroll to position [67, 0]
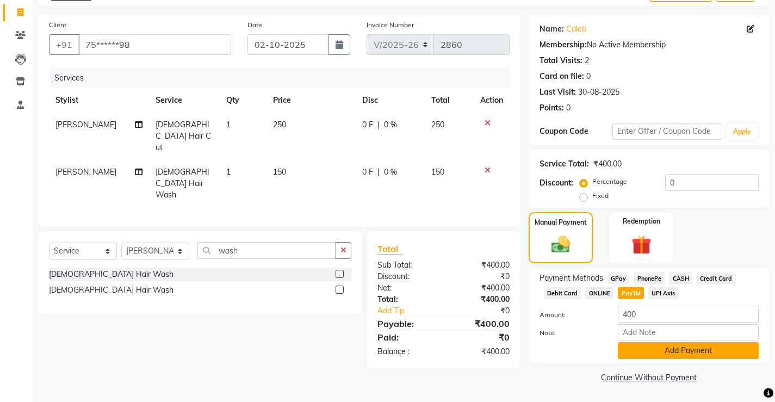
click at [640, 354] on button "Add Payment" at bounding box center [688, 350] width 141 height 17
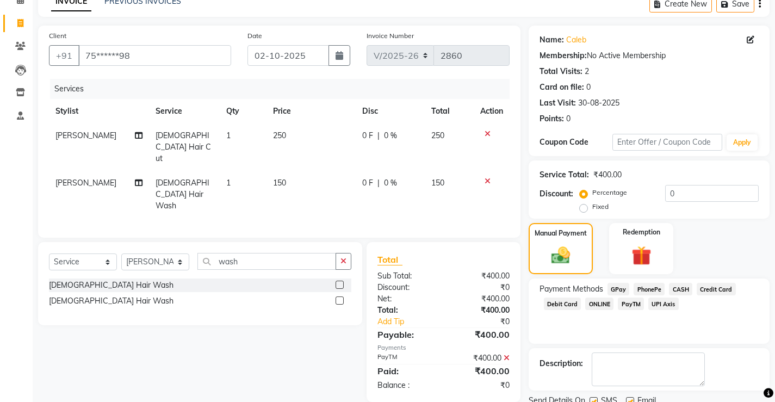
scroll to position [98, 0]
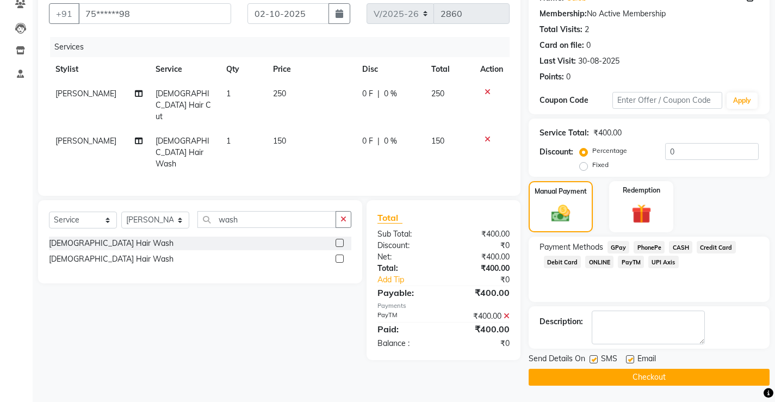
click at [634, 382] on button "Checkout" at bounding box center [649, 377] width 241 height 17
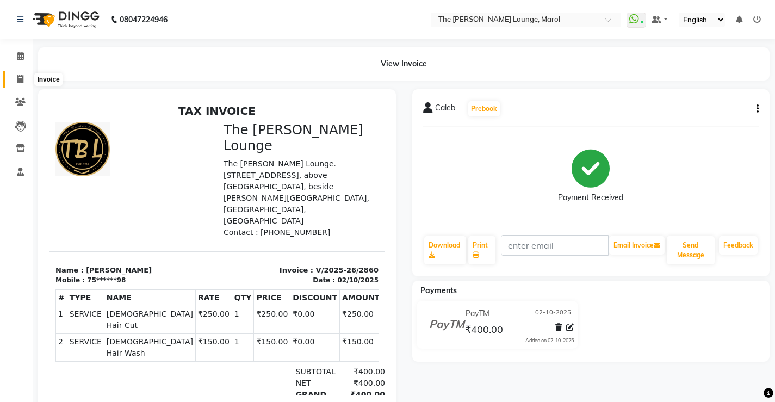
click at [22, 79] on icon at bounding box center [20, 79] width 6 height 8
select select "7188"
select select "service"
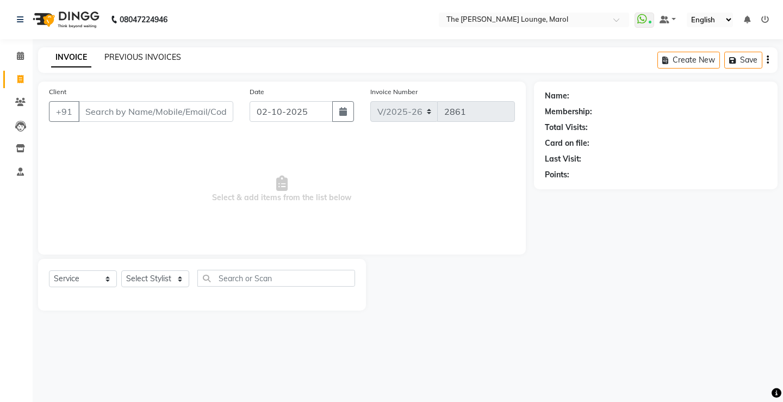
click at [131, 61] on link "PREVIOUS INVOICES" at bounding box center [142, 57] width 77 height 10
